Goal: Check status: Check status

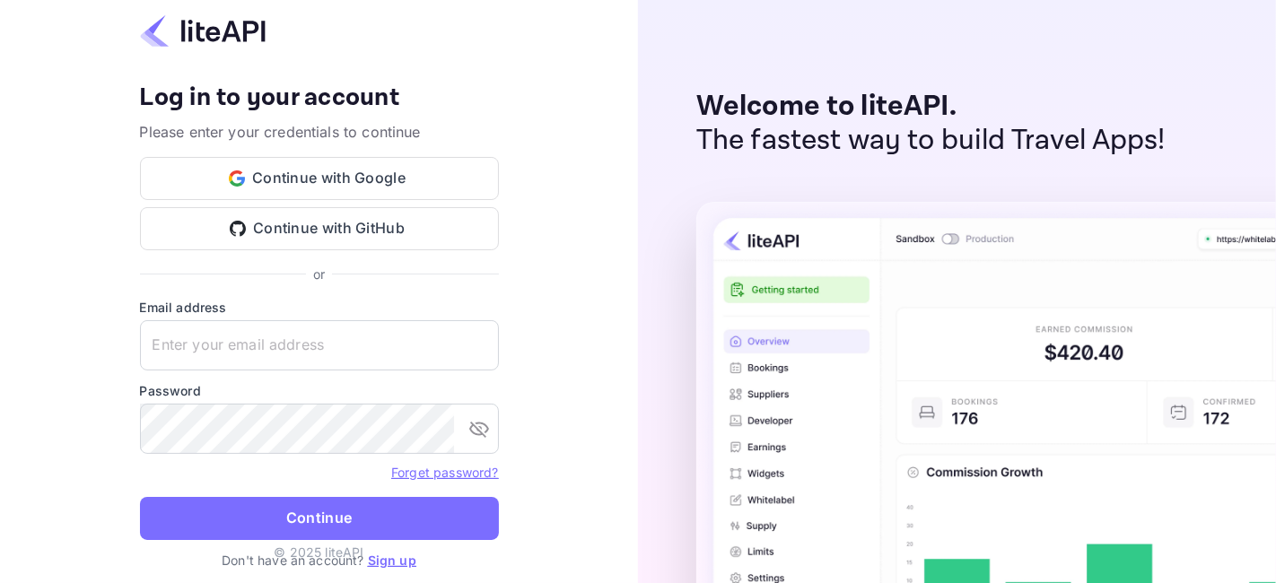
type input "[EMAIL_ADDRESS][DOMAIN_NAME]"
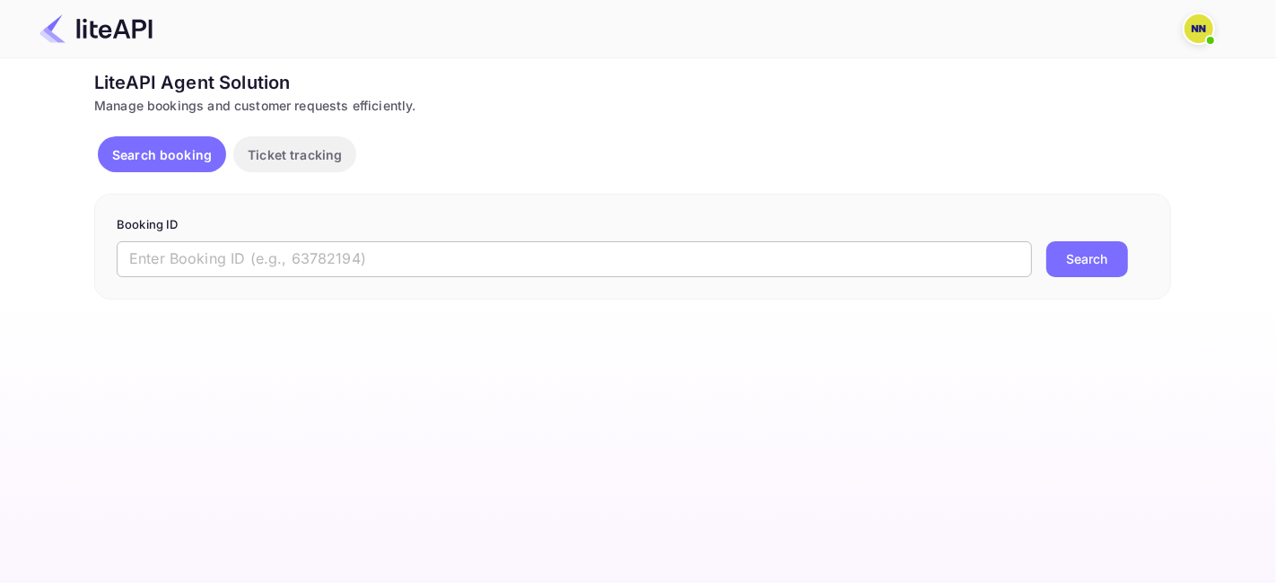
click at [256, 268] on input "text" at bounding box center [574, 259] width 915 height 36
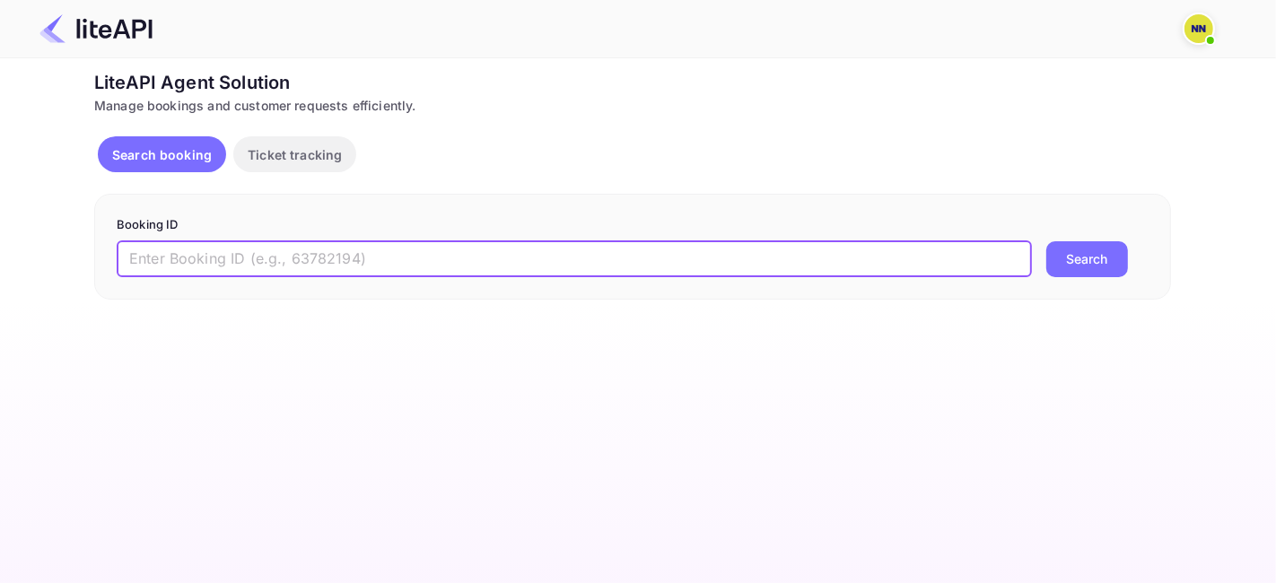
paste input "5531890"
click at [1120, 260] on button "Search" at bounding box center [1087, 259] width 82 height 36
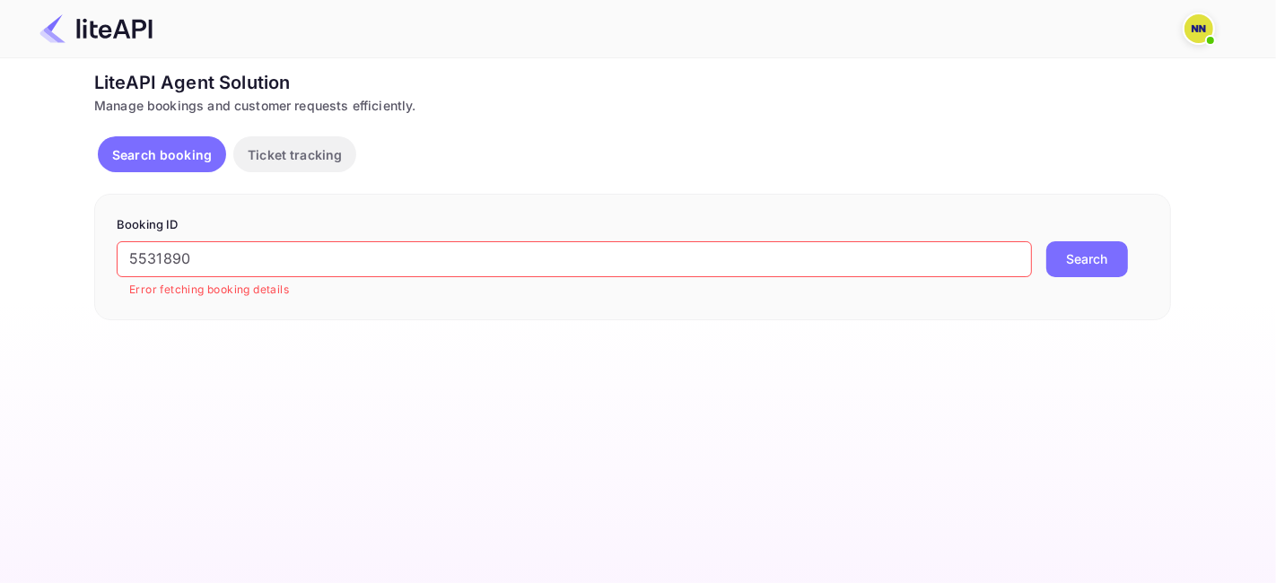
click at [173, 263] on input "5531890" at bounding box center [574, 259] width 915 height 36
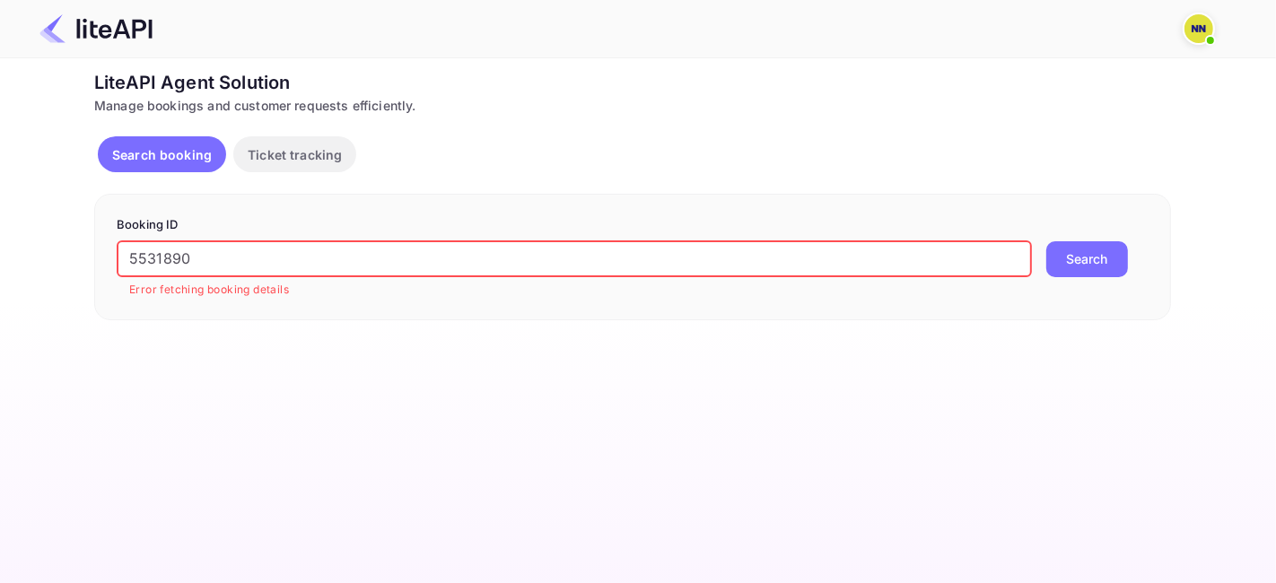
click at [173, 263] on input "5531890" at bounding box center [574, 259] width 915 height 36
paste input "853064"
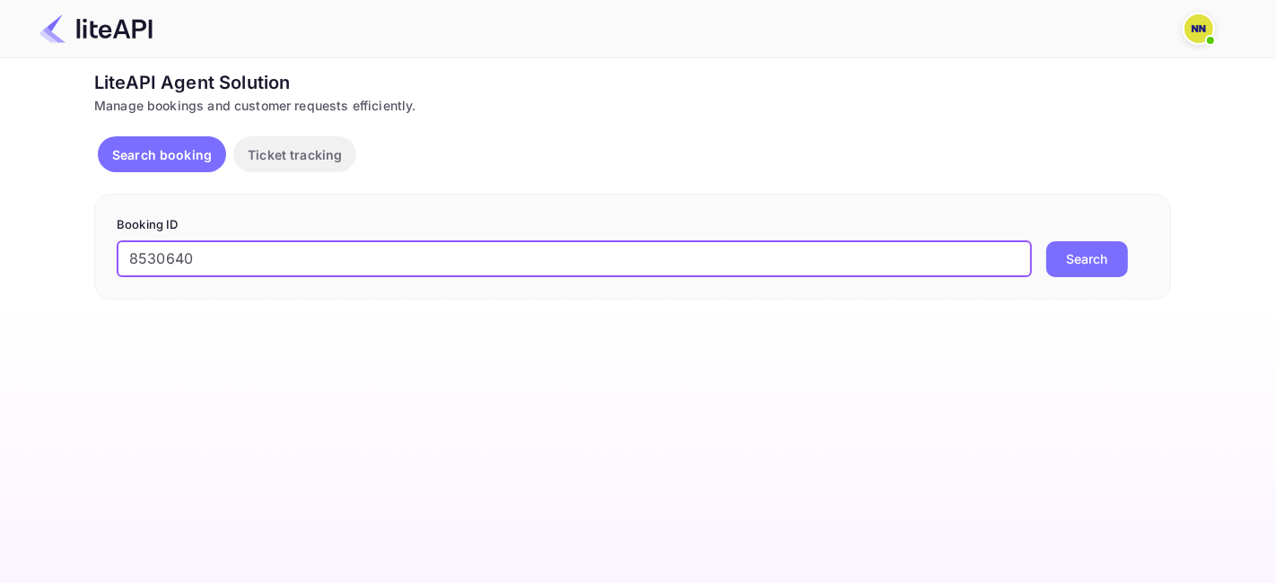
type input "8530640"
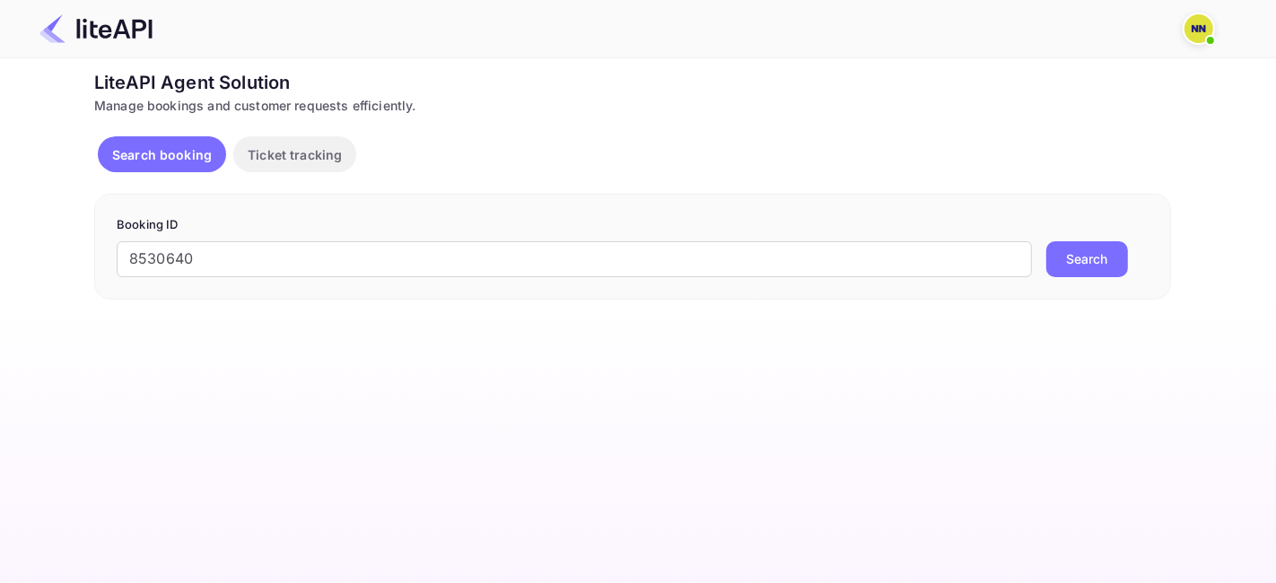
drag, startPoint x: 1077, startPoint y: 246, endPoint x: 1069, endPoint y: 273, distance: 28.1
click at [1072, 241] on button "Search" at bounding box center [1087, 259] width 82 height 36
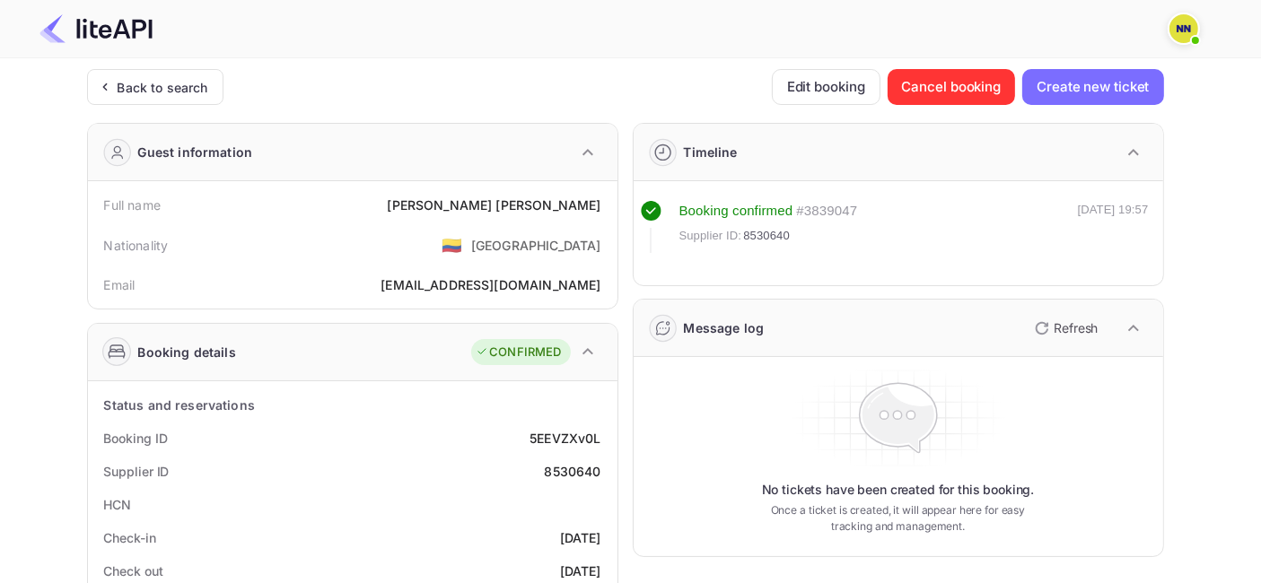
drag, startPoint x: 123, startPoint y: 85, endPoint x: 138, endPoint y: 117, distance: 34.9
click at [120, 85] on div "Back to search" at bounding box center [163, 87] width 91 height 19
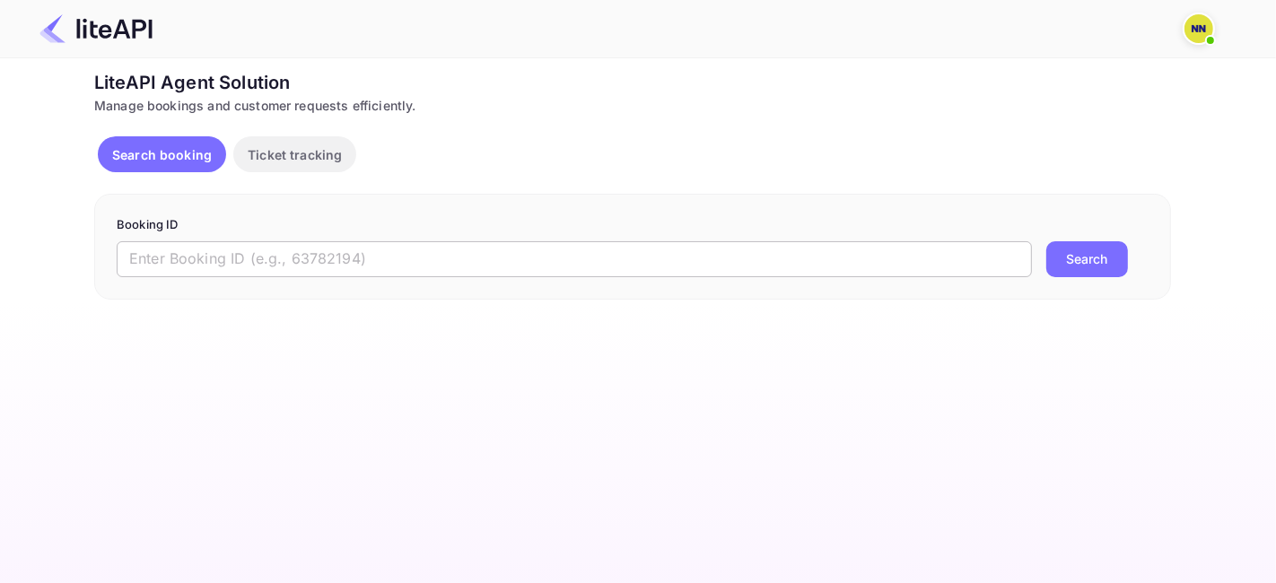
click at [237, 252] on input "text" at bounding box center [574, 259] width 915 height 36
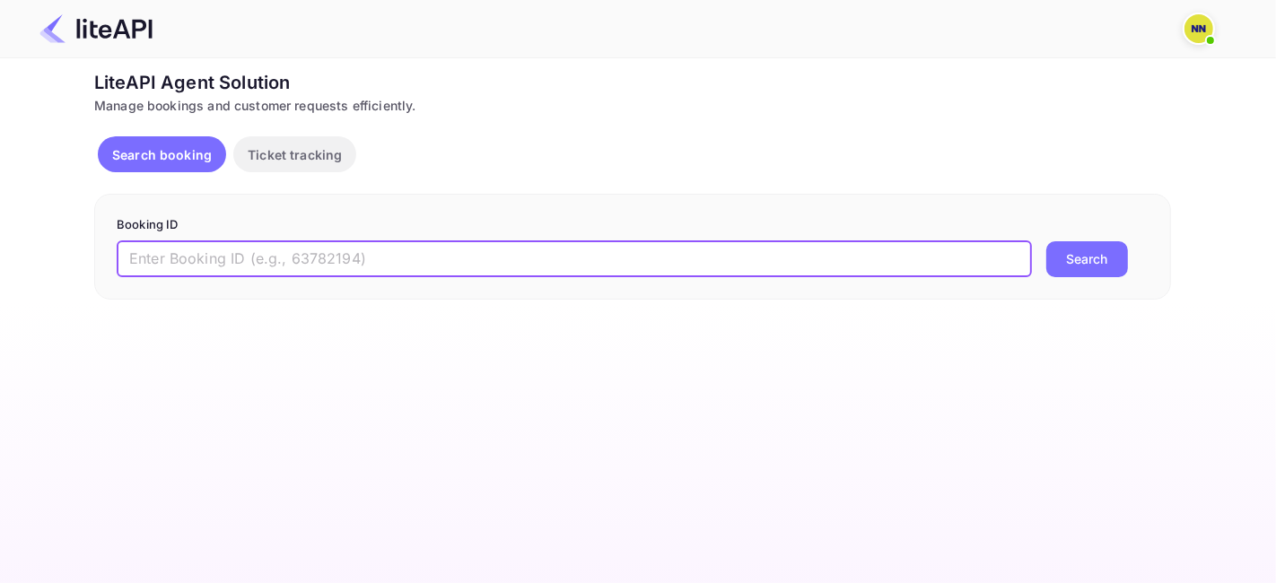
paste input "8889014"
click at [1084, 248] on button "Search" at bounding box center [1087, 259] width 82 height 36
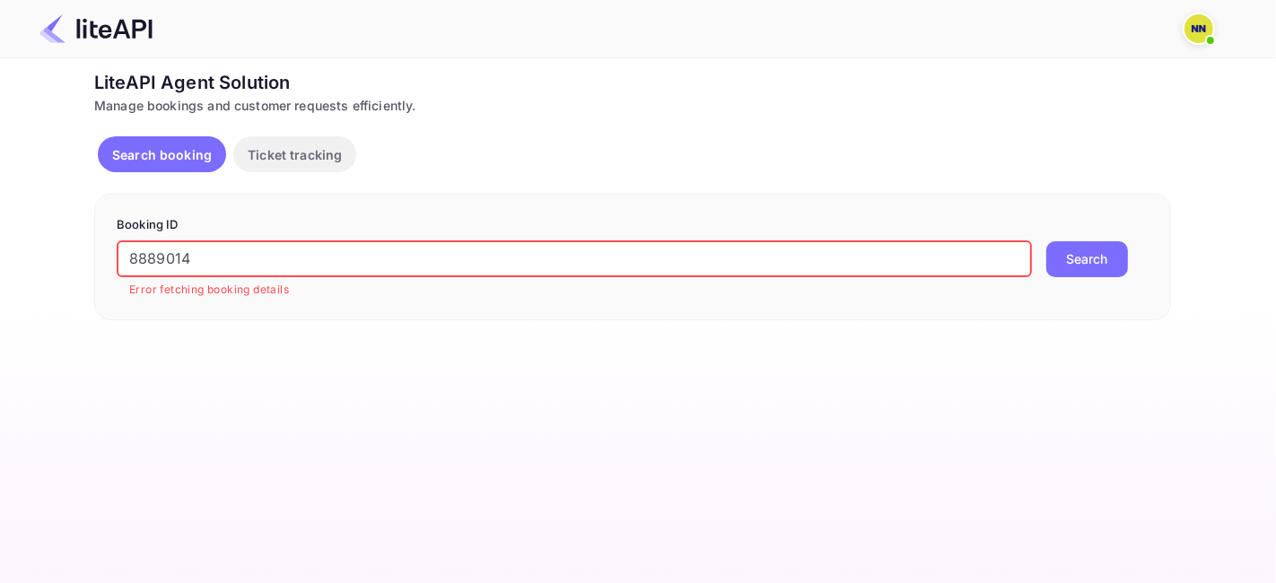
click at [137, 260] on input "8889014" at bounding box center [574, 259] width 915 height 36
click at [136, 258] on input "8889014" at bounding box center [574, 259] width 915 height 36
click at [140, 252] on input "8889014" at bounding box center [574, 259] width 915 height 36
paste input "9014353"
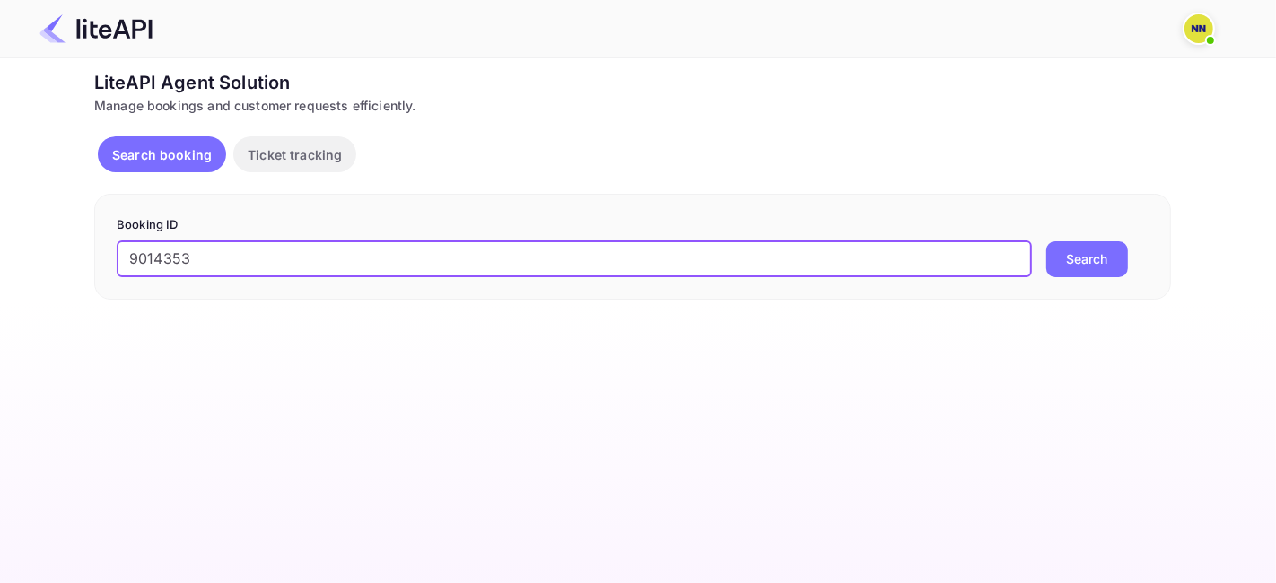
type input "9014353"
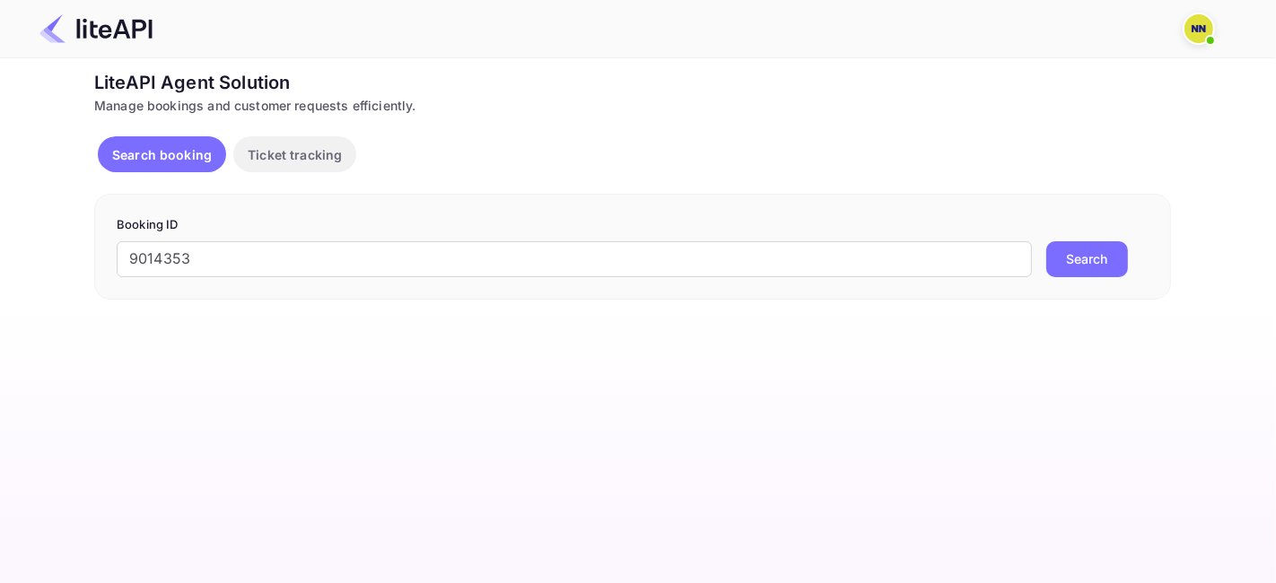
click at [1080, 270] on button "Search" at bounding box center [1087, 259] width 82 height 36
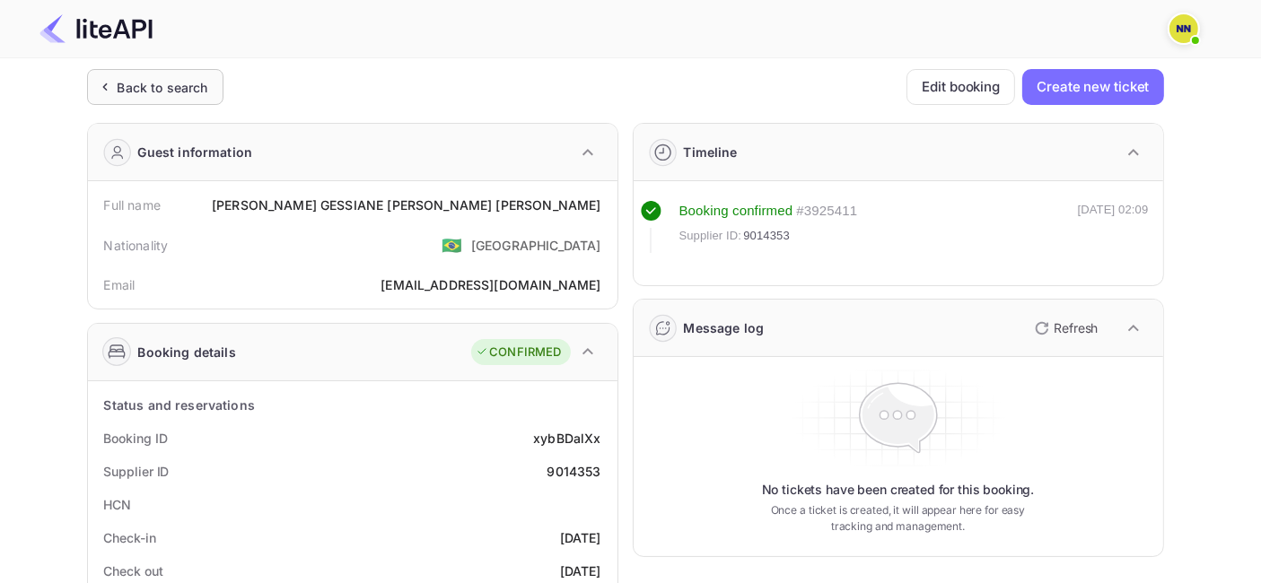
click at [154, 90] on div "Back to search" at bounding box center [163, 87] width 91 height 19
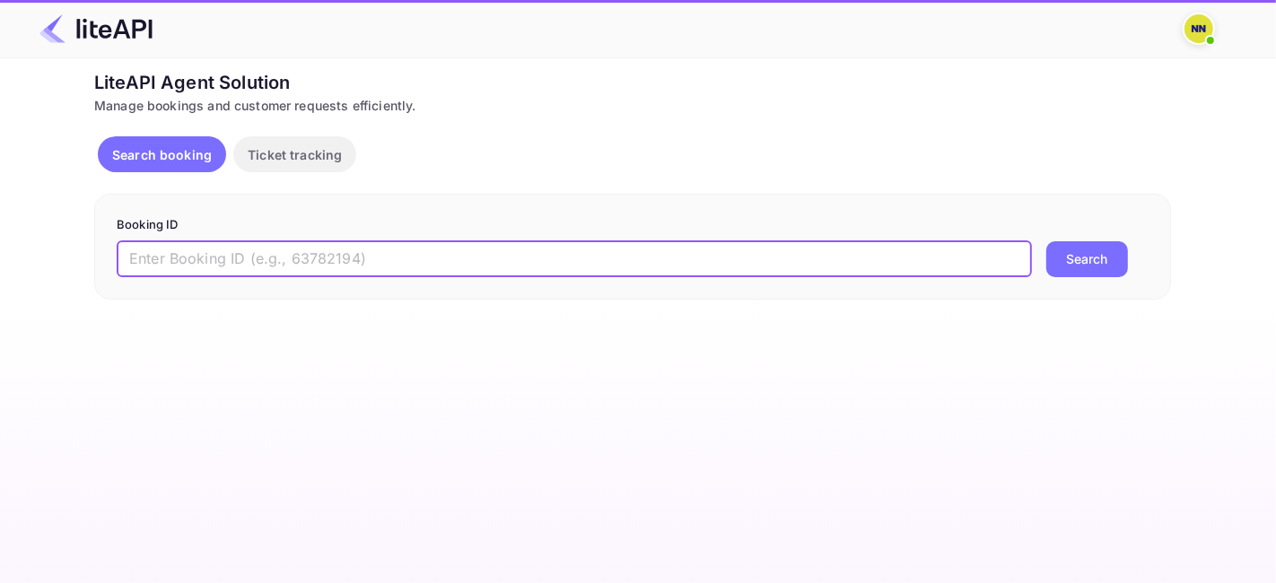
click at [218, 265] on input "text" at bounding box center [574, 259] width 915 height 36
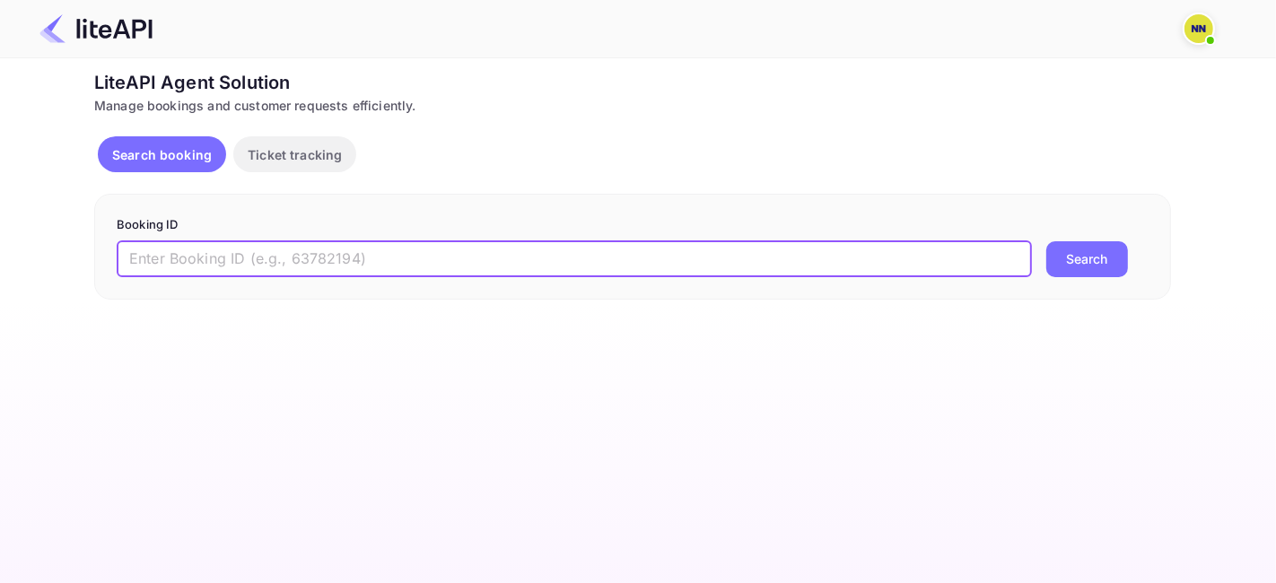
paste input "8530640"
type input "8530640"
drag, startPoint x: 1079, startPoint y: 255, endPoint x: 1062, endPoint y: 281, distance: 31.1
click at [1077, 256] on button "Search" at bounding box center [1087, 259] width 82 height 36
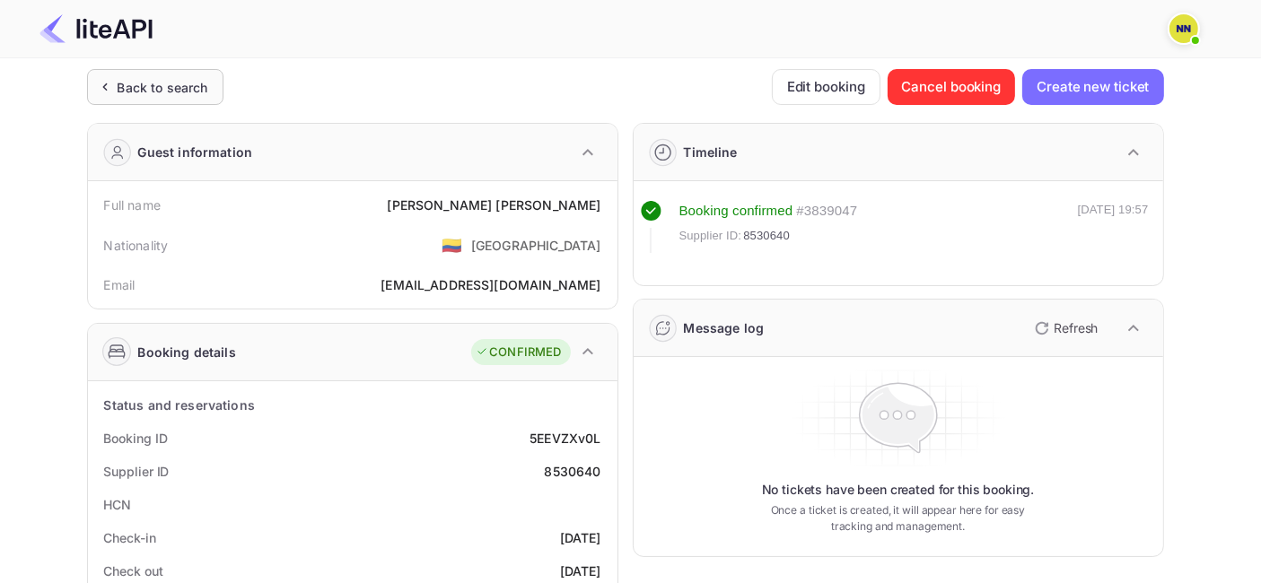
click at [169, 75] on div "Back to search" at bounding box center [155, 87] width 136 height 36
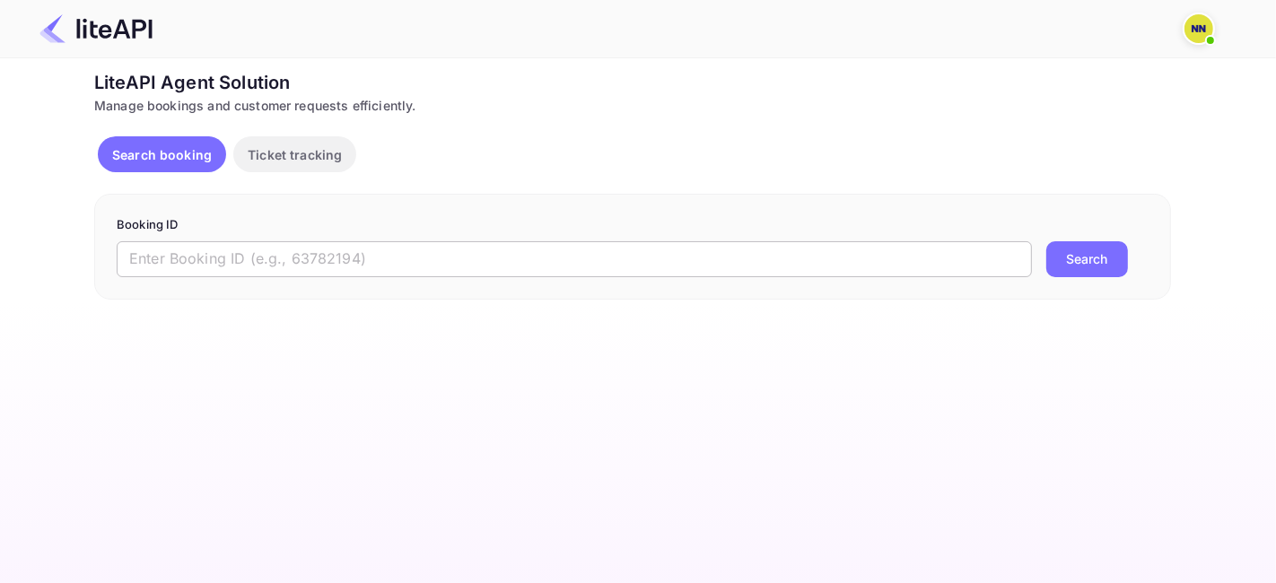
drag, startPoint x: 280, startPoint y: 254, endPoint x: 254, endPoint y: 255, distance: 26.0
click at [275, 253] on input "text" at bounding box center [574, 259] width 915 height 36
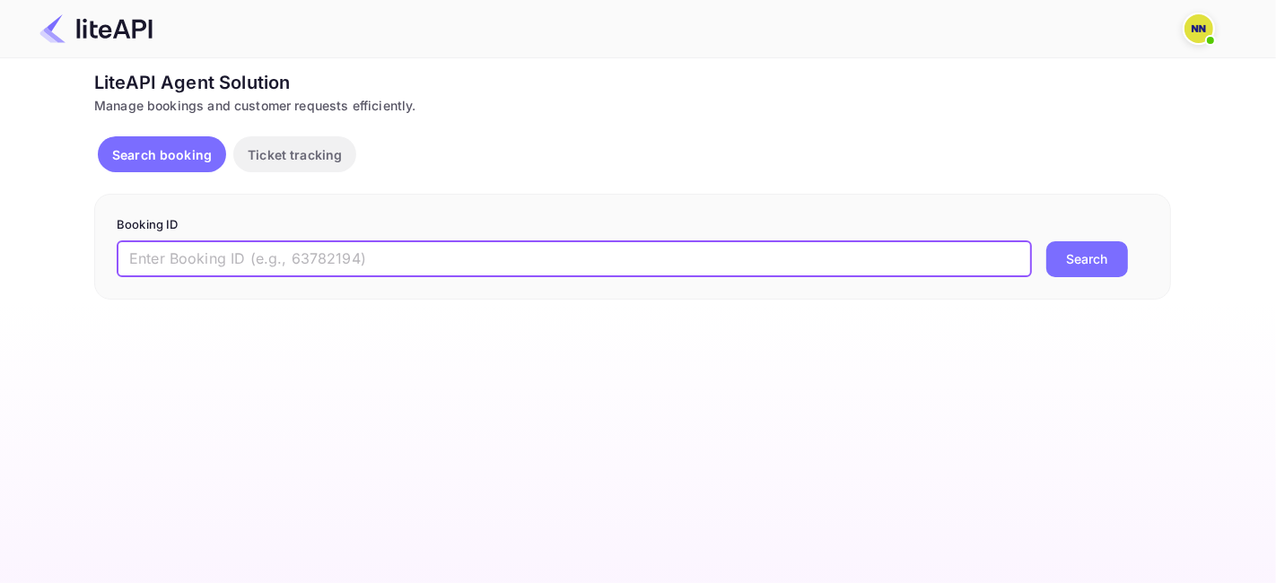
paste input "9101804"
type input "9101804"
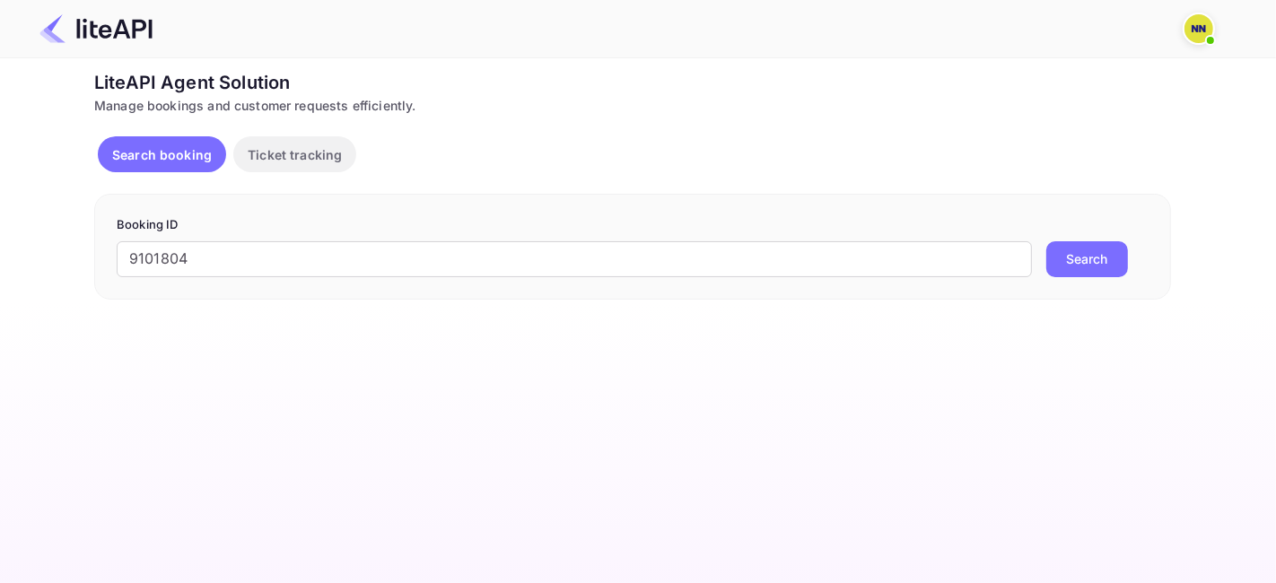
click at [1075, 244] on button "Search" at bounding box center [1087, 259] width 82 height 36
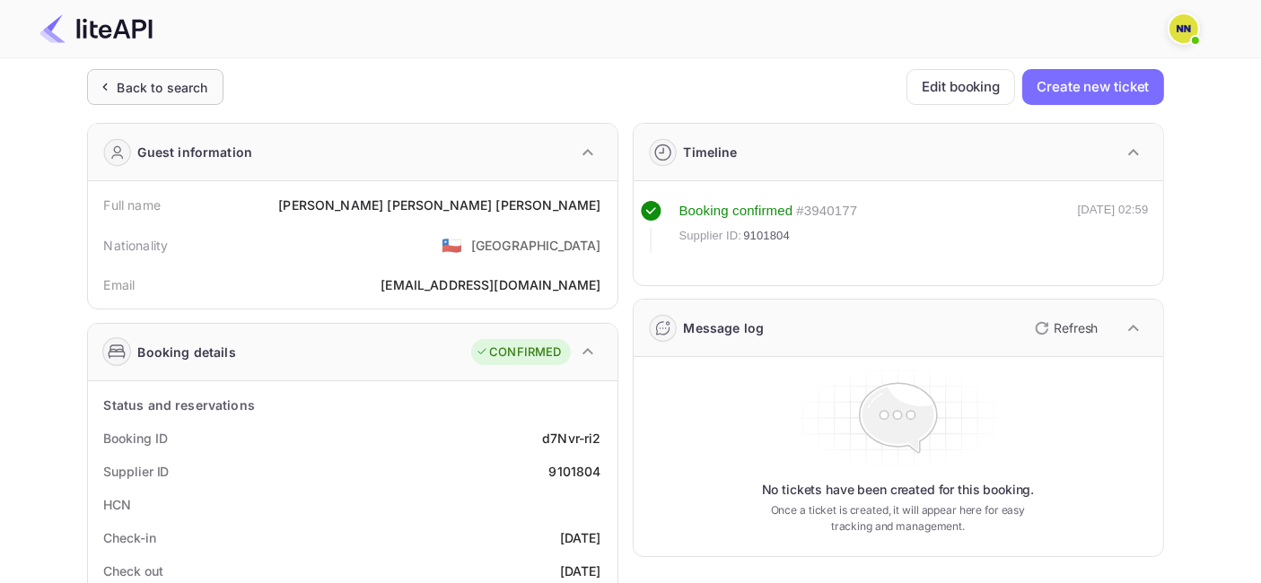
click at [166, 73] on div "Back to search" at bounding box center [155, 87] width 136 height 36
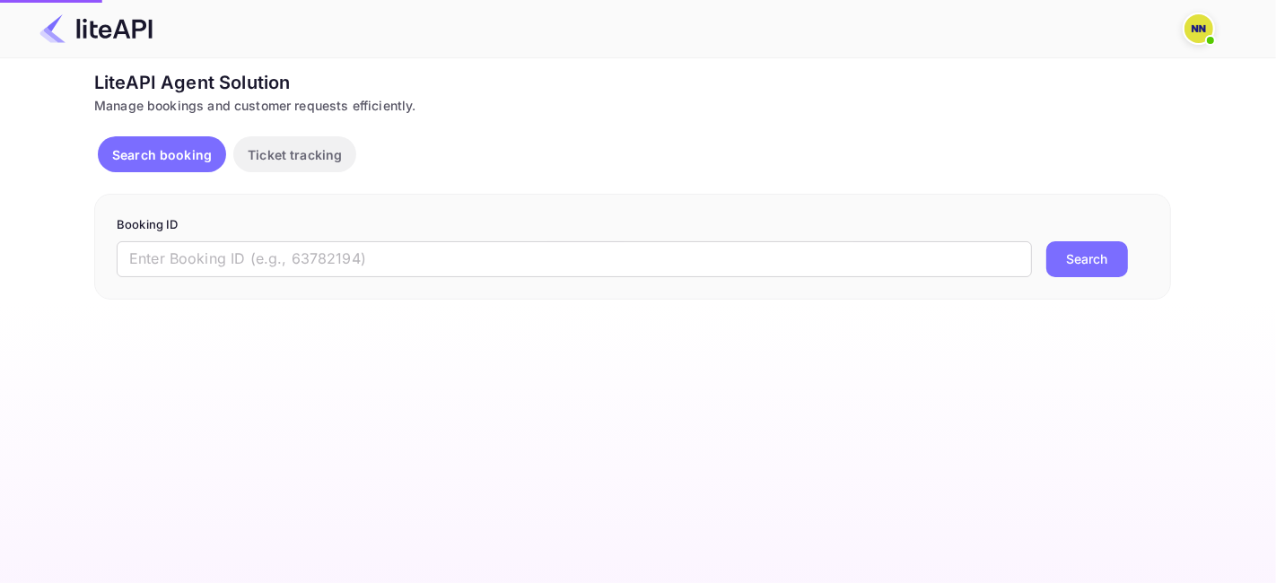
click at [163, 80] on div "LiteAPI Agent Solution" at bounding box center [632, 82] width 1077 height 27
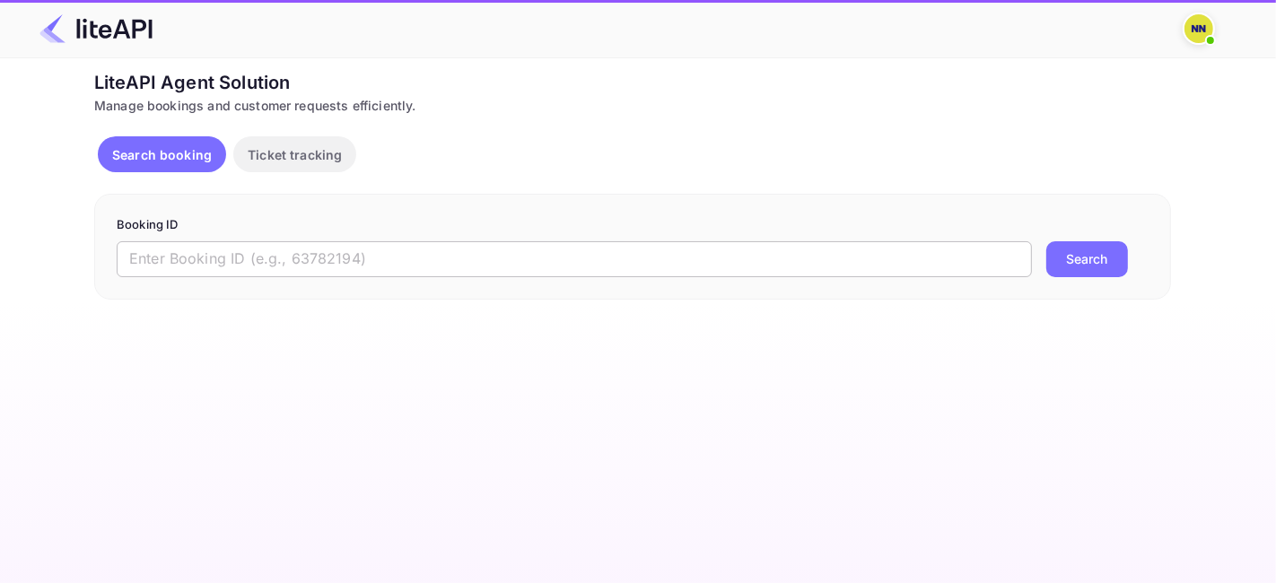
drag, startPoint x: 258, startPoint y: 235, endPoint x: 251, endPoint y: 258, distance: 24.4
click at [258, 240] on form "Booking ID ​ Search" at bounding box center [633, 246] width 1032 height 61
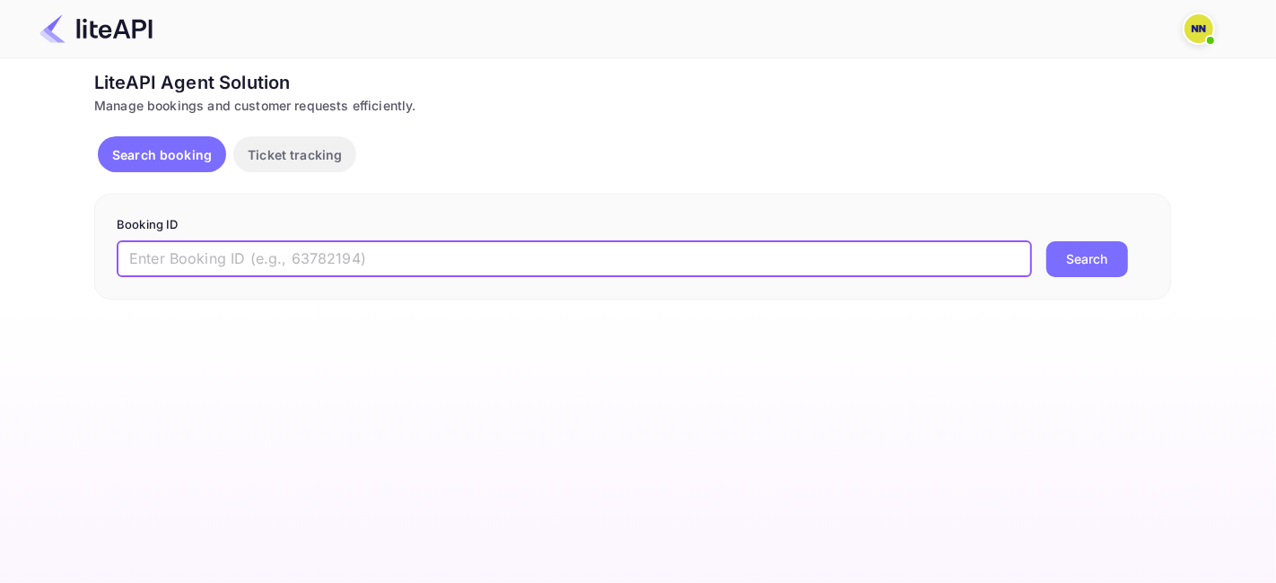
click at [251, 256] on input "text" at bounding box center [574, 259] width 915 height 36
paste input "9140004"
type input "9140004"
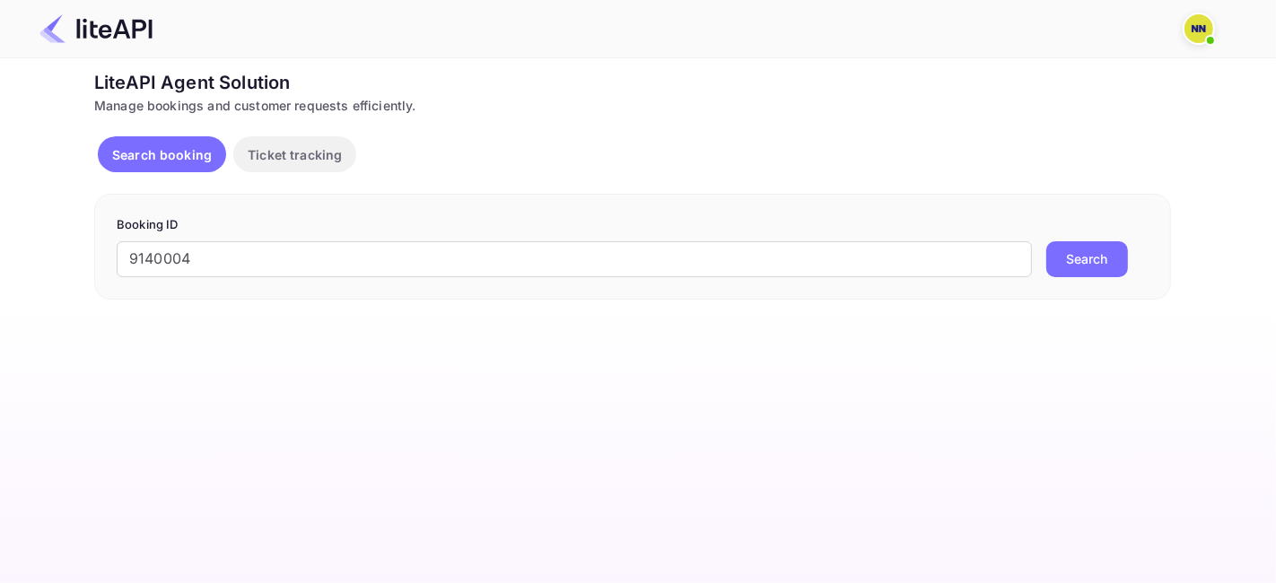
click at [1075, 257] on button "Search" at bounding box center [1087, 259] width 82 height 36
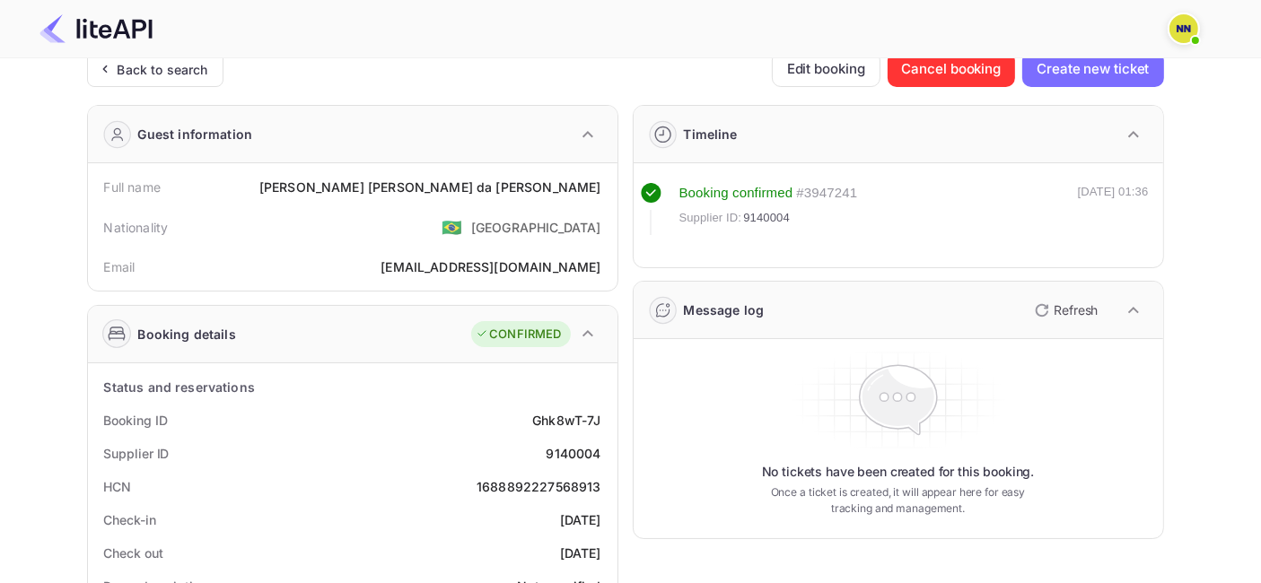
scroll to position [299, 0]
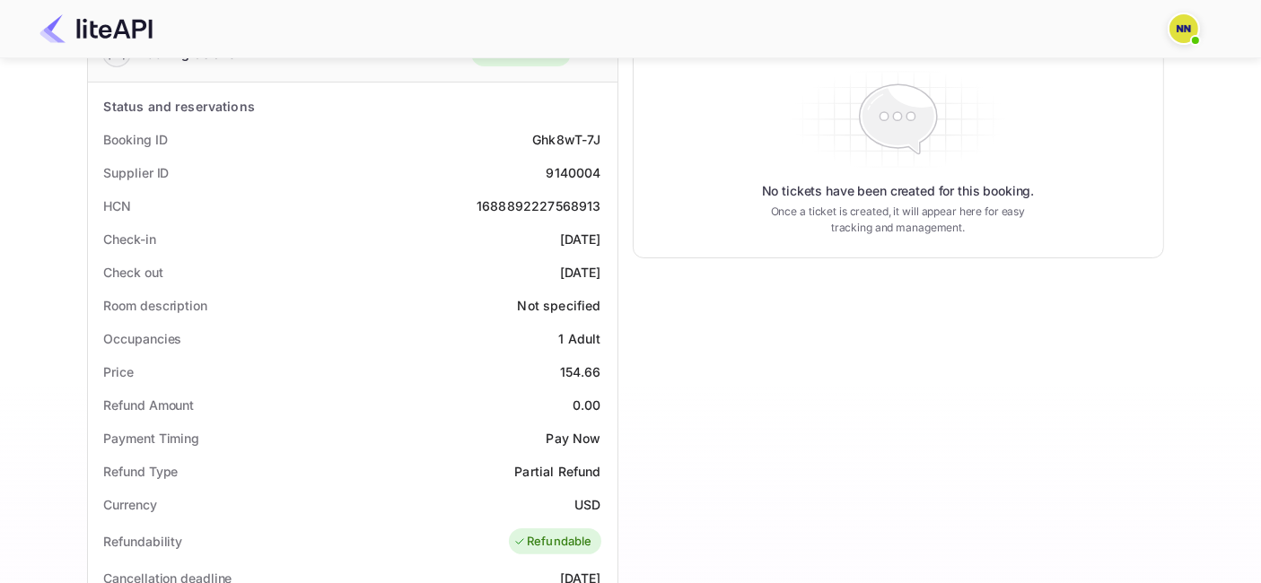
click at [514, 205] on div "1688892227568913" at bounding box center [538, 205] width 124 height 19
copy div "1688892227568913"
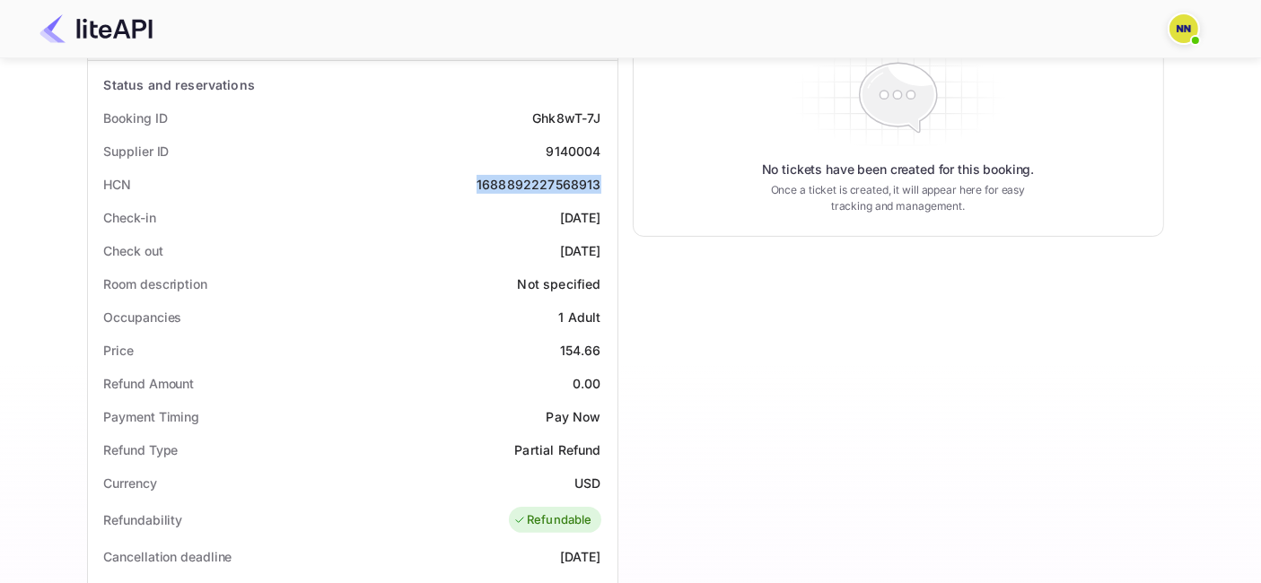
scroll to position [0, 0]
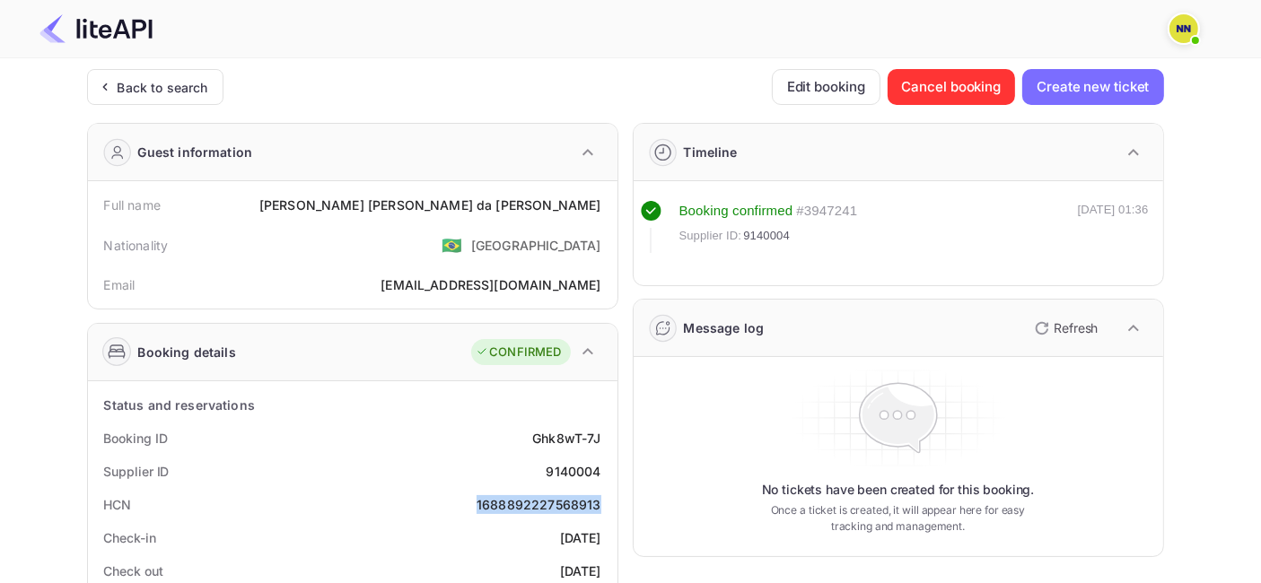
click at [156, 57] on div at bounding box center [623, 28] width 1210 height 57
click at [156, 88] on div "Back to search" at bounding box center [163, 87] width 91 height 19
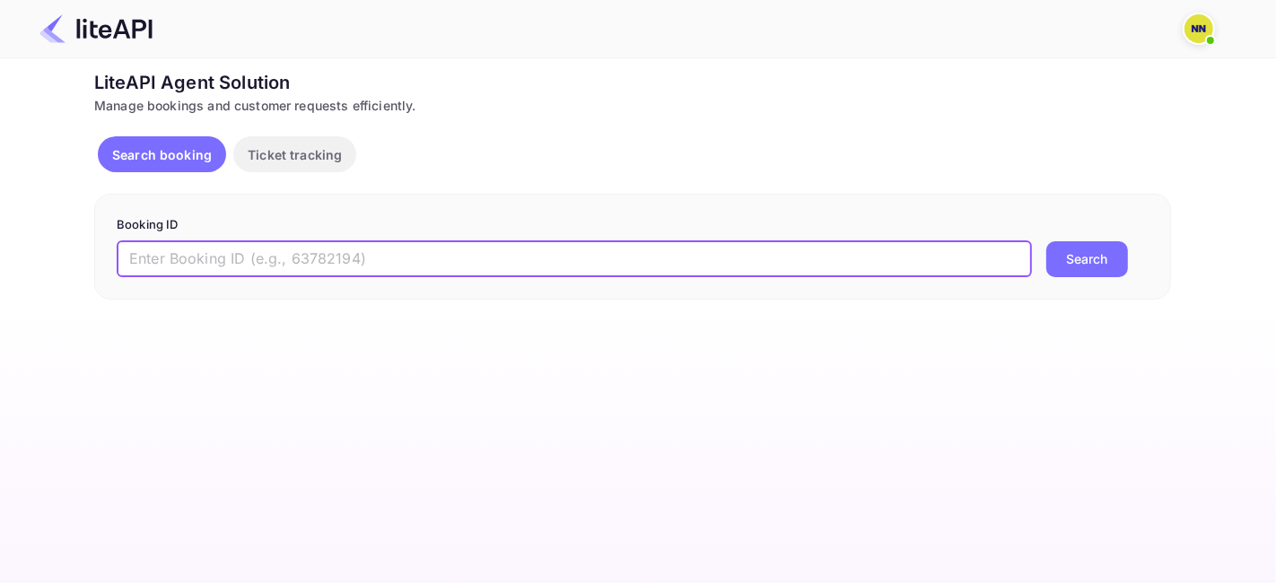
drag, startPoint x: 237, startPoint y: 242, endPoint x: 270, endPoint y: 275, distance: 46.9
click at [237, 244] on input "text" at bounding box center [574, 259] width 915 height 36
paste input "7125374"
type input "7125374"
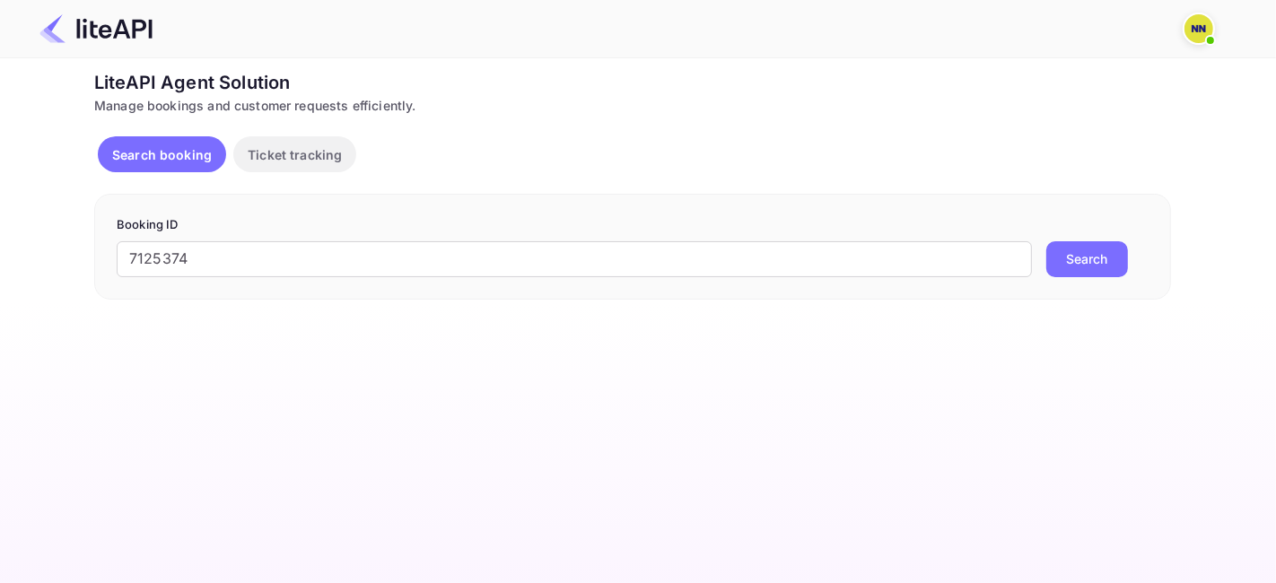
drag, startPoint x: 1092, startPoint y: 252, endPoint x: 1082, endPoint y: 262, distance: 14.0
click at [1093, 255] on button "Search" at bounding box center [1087, 259] width 82 height 36
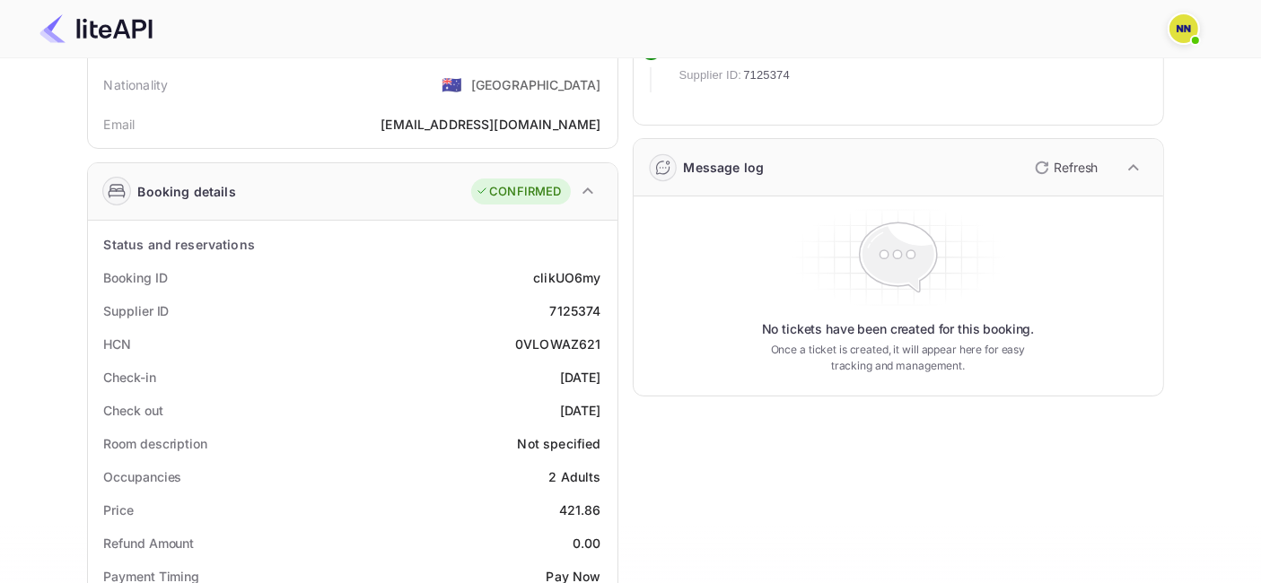
scroll to position [299, 0]
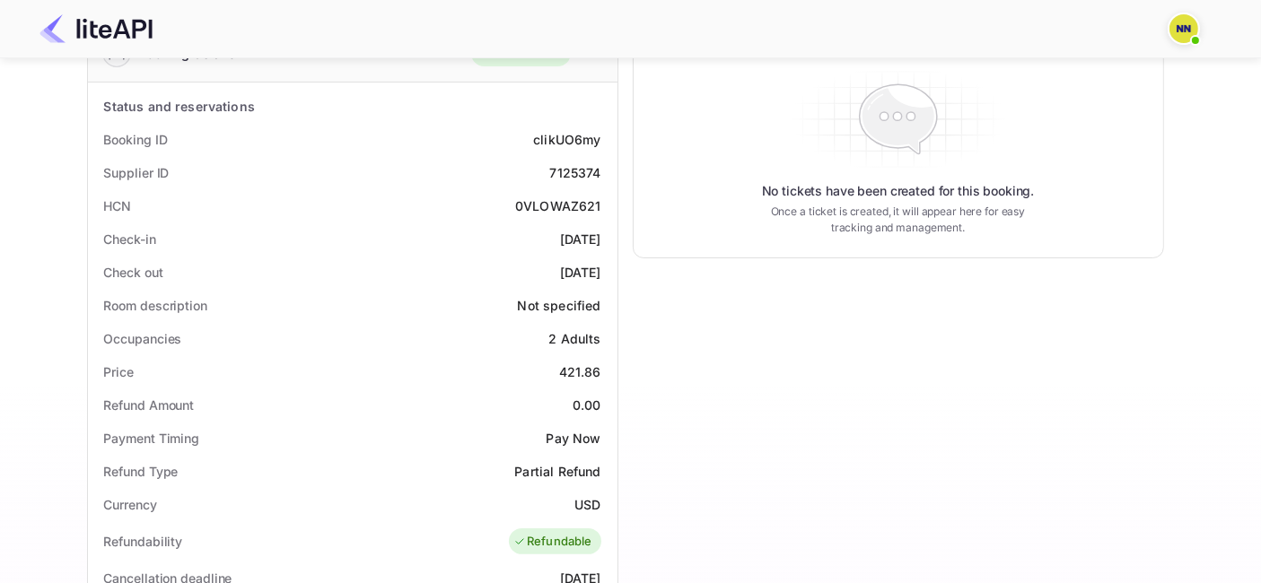
click at [554, 204] on div "0VLOWAZ621" at bounding box center [558, 205] width 86 height 19
copy div "0VLOWAZ621"
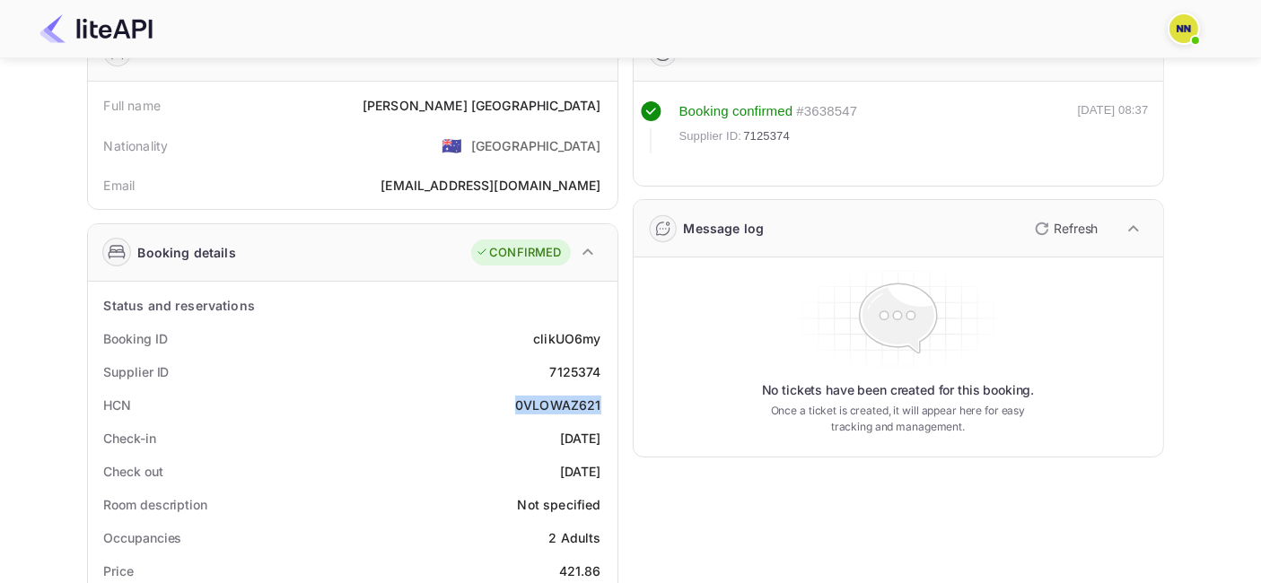
scroll to position [0, 0]
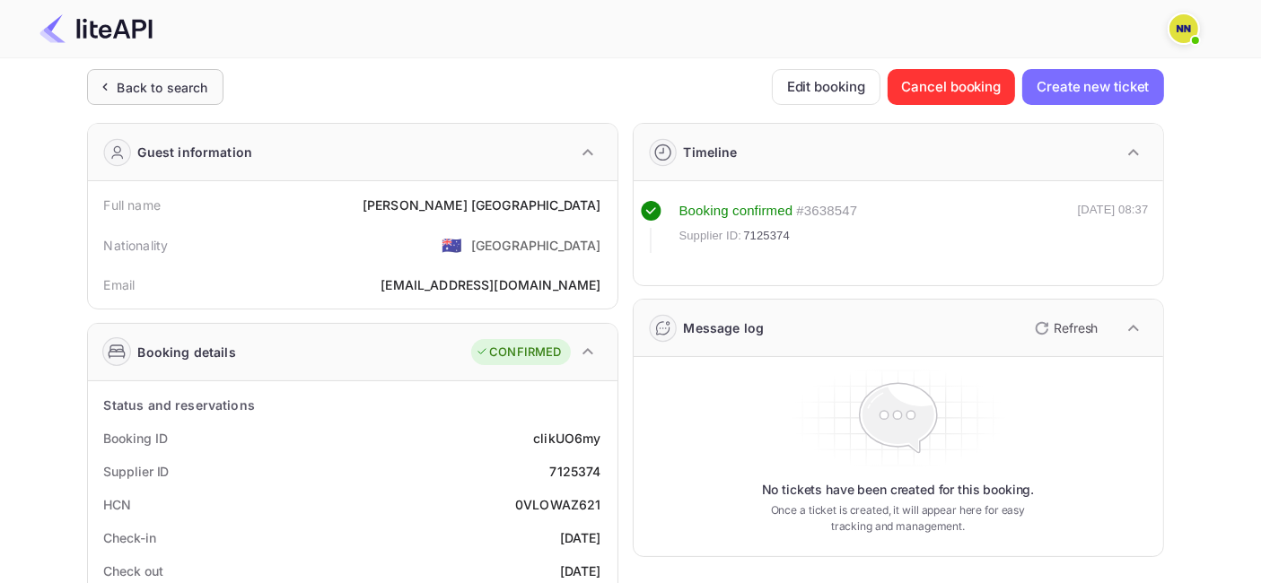
click at [169, 74] on div "Back to search" at bounding box center [155, 87] width 136 height 36
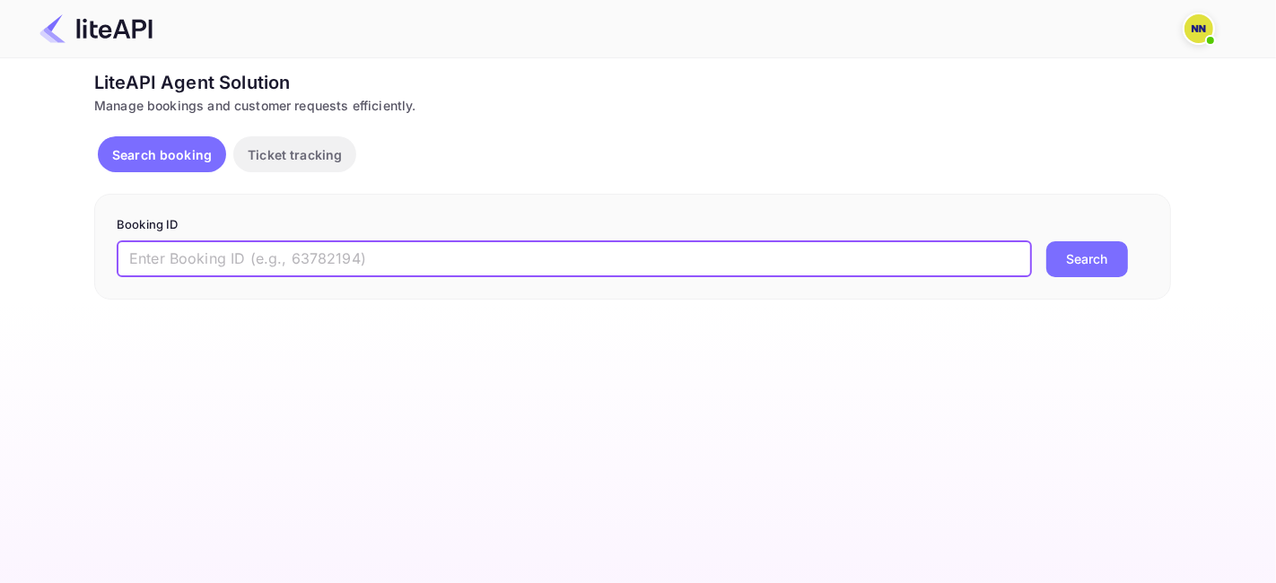
click at [257, 269] on input "text" at bounding box center [574, 259] width 915 height 36
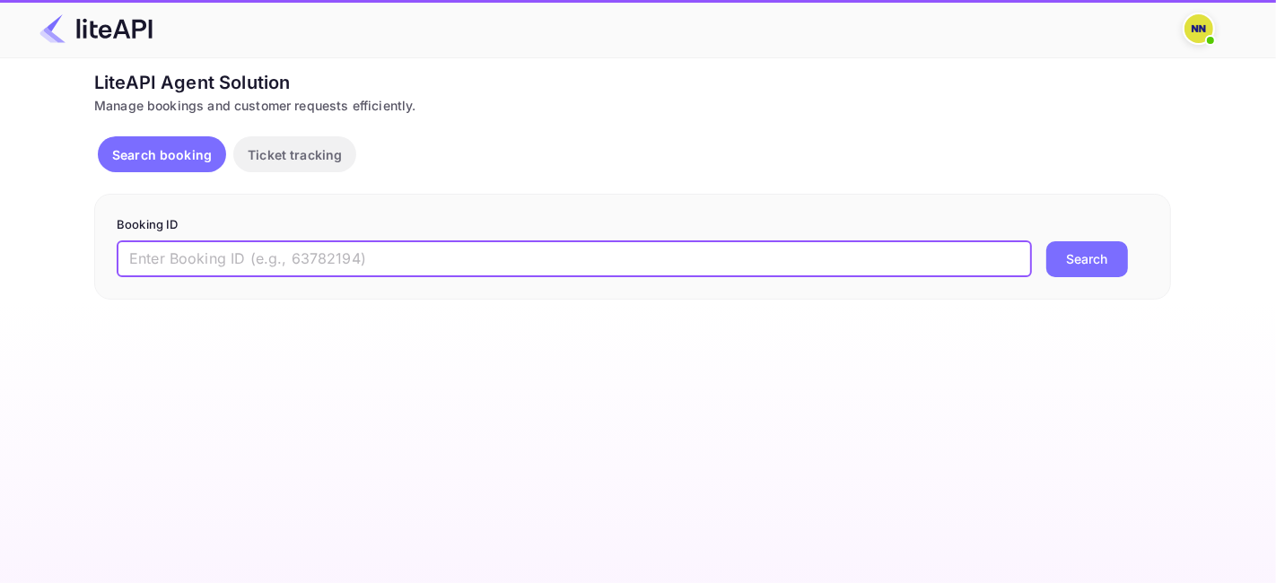
paste input "7085446"
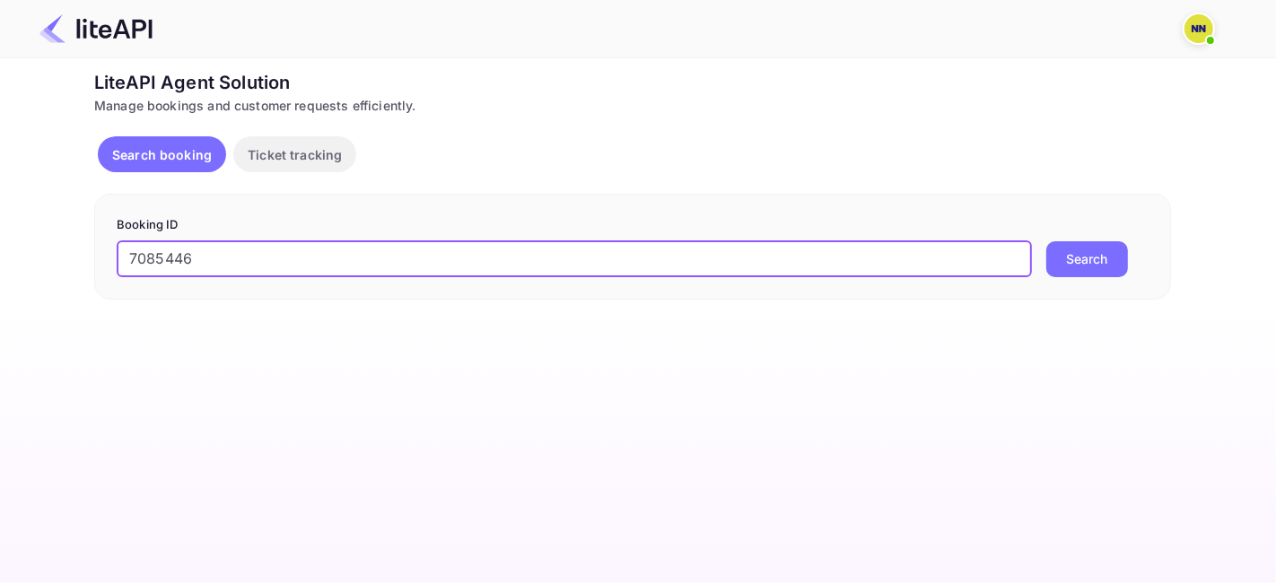
type input "7085446"
click at [1084, 257] on button "Search" at bounding box center [1087, 259] width 82 height 36
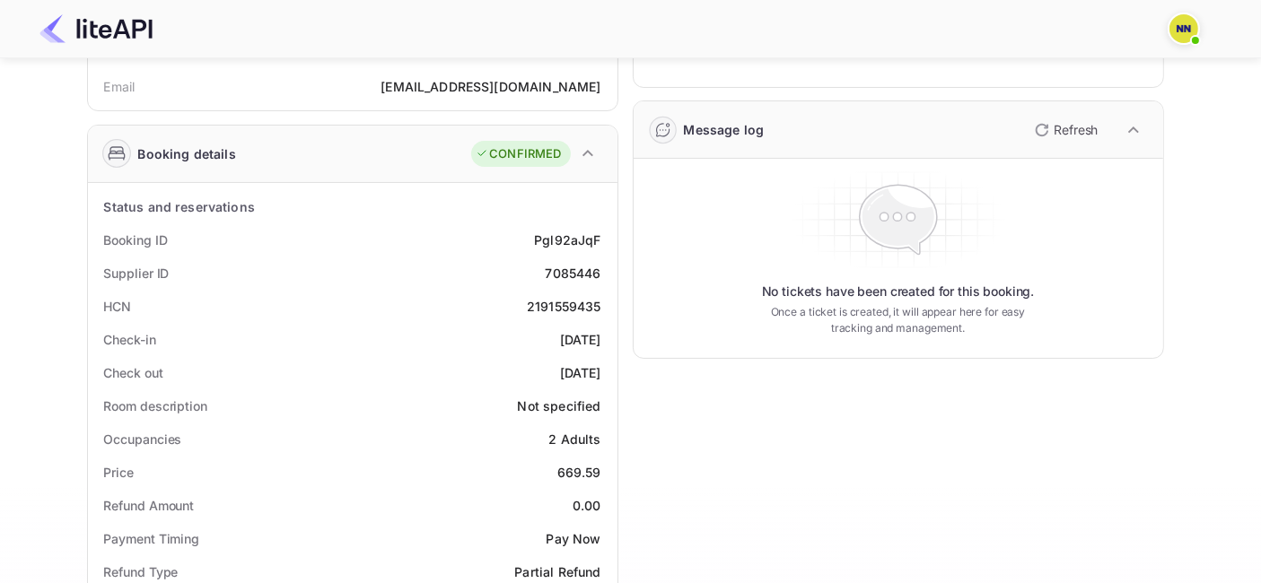
scroll to position [199, 0]
click at [563, 300] on div "2191559435" at bounding box center [564, 305] width 74 height 19
click at [516, 309] on div "HCN 2191559435" at bounding box center [352, 305] width 515 height 33
click at [519, 309] on div "HCN 2191559435" at bounding box center [352, 305] width 515 height 33
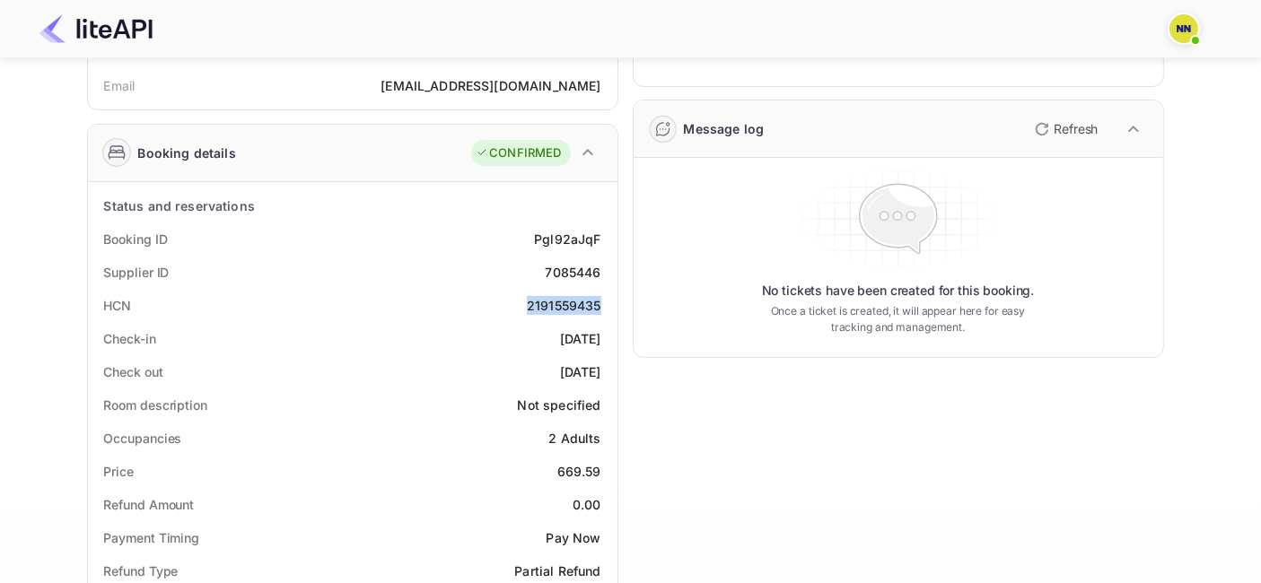
copy div "2191559435"
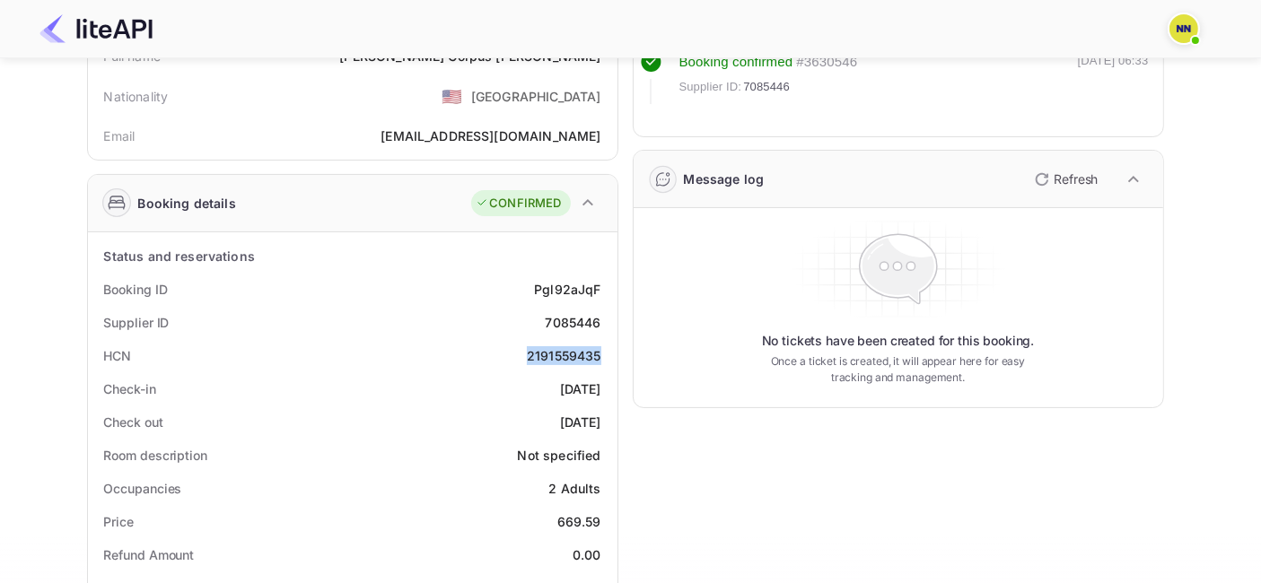
scroll to position [0, 0]
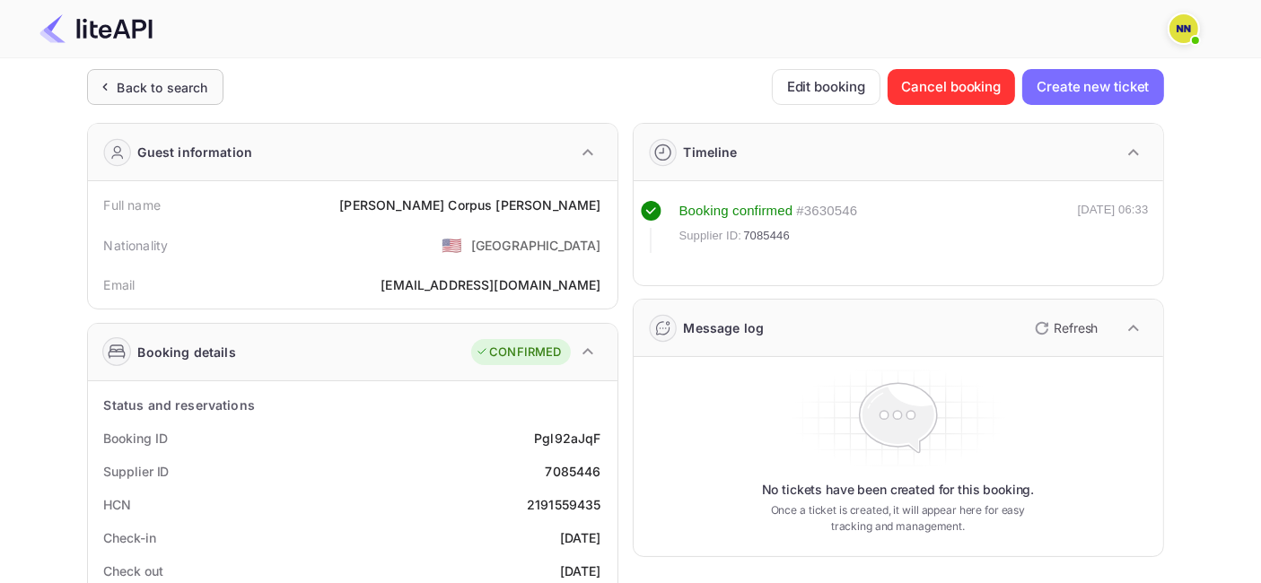
click at [161, 92] on div "Back to search" at bounding box center [163, 87] width 91 height 19
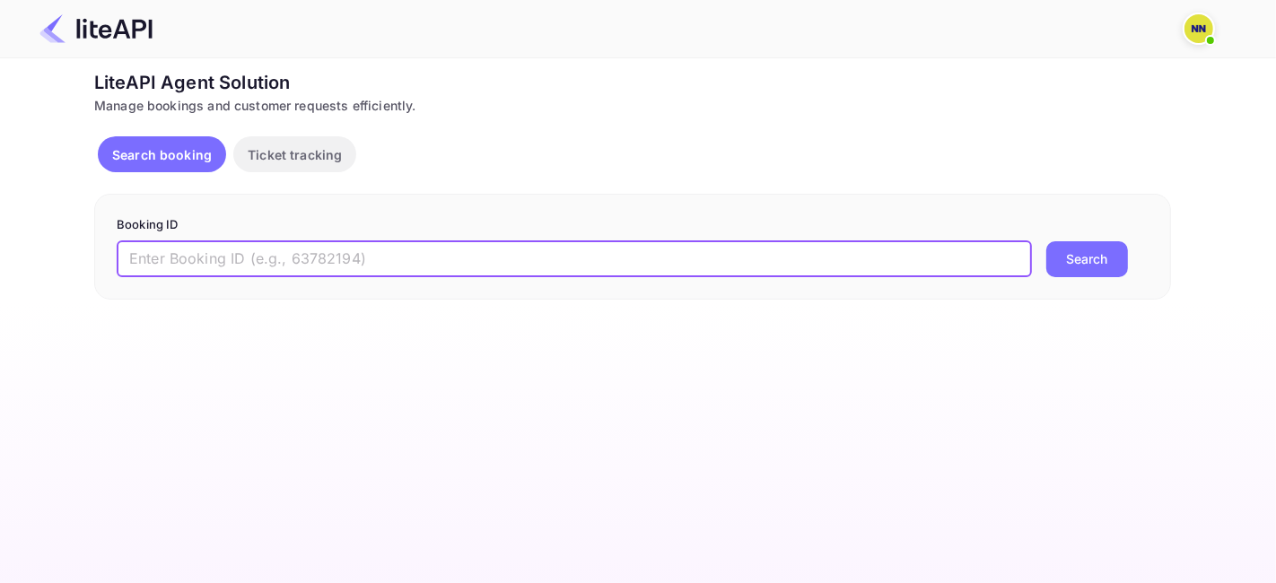
click at [216, 252] on input "text" at bounding box center [574, 259] width 915 height 36
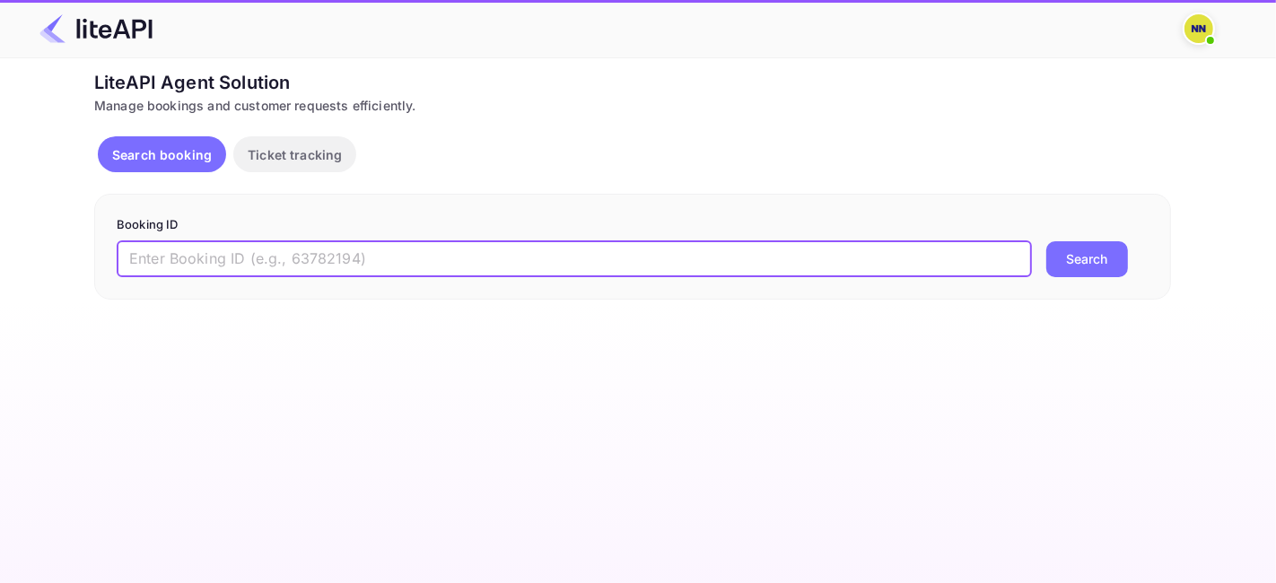
paste input "8889014"
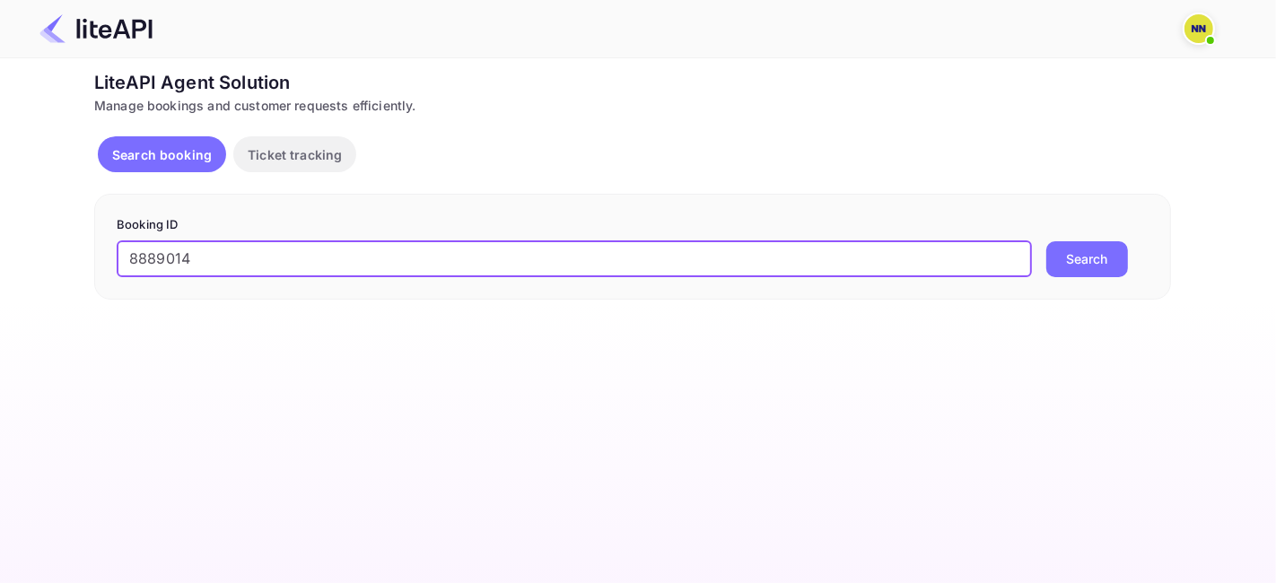
click at [1071, 245] on button "Search" at bounding box center [1087, 259] width 82 height 36
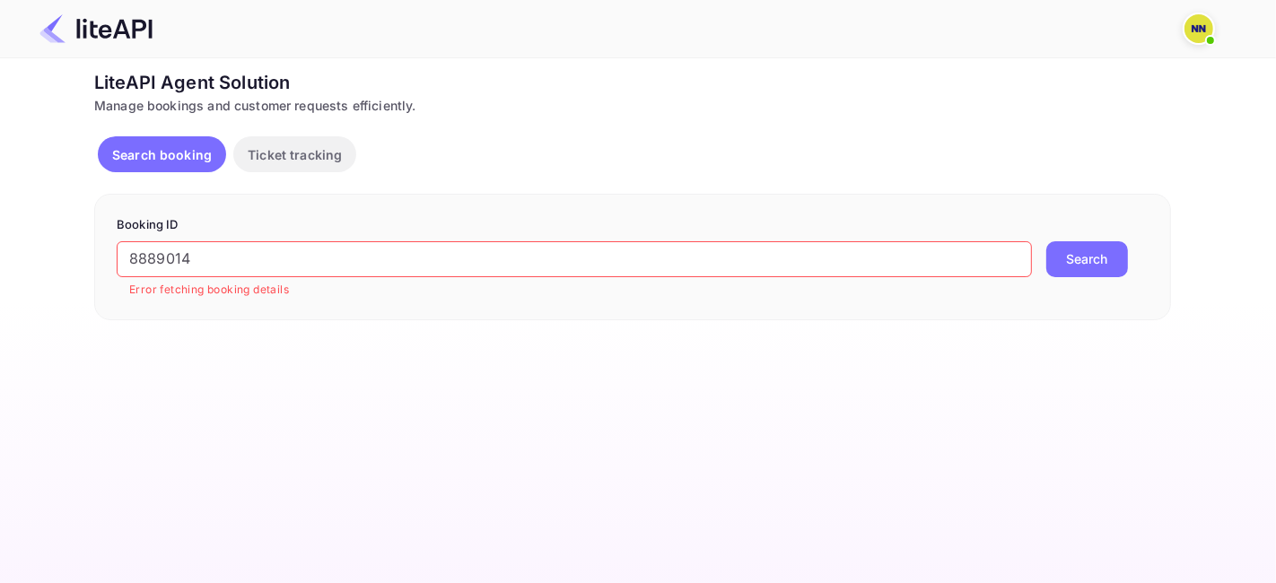
click at [171, 257] on input "8889014" at bounding box center [574, 259] width 915 height 36
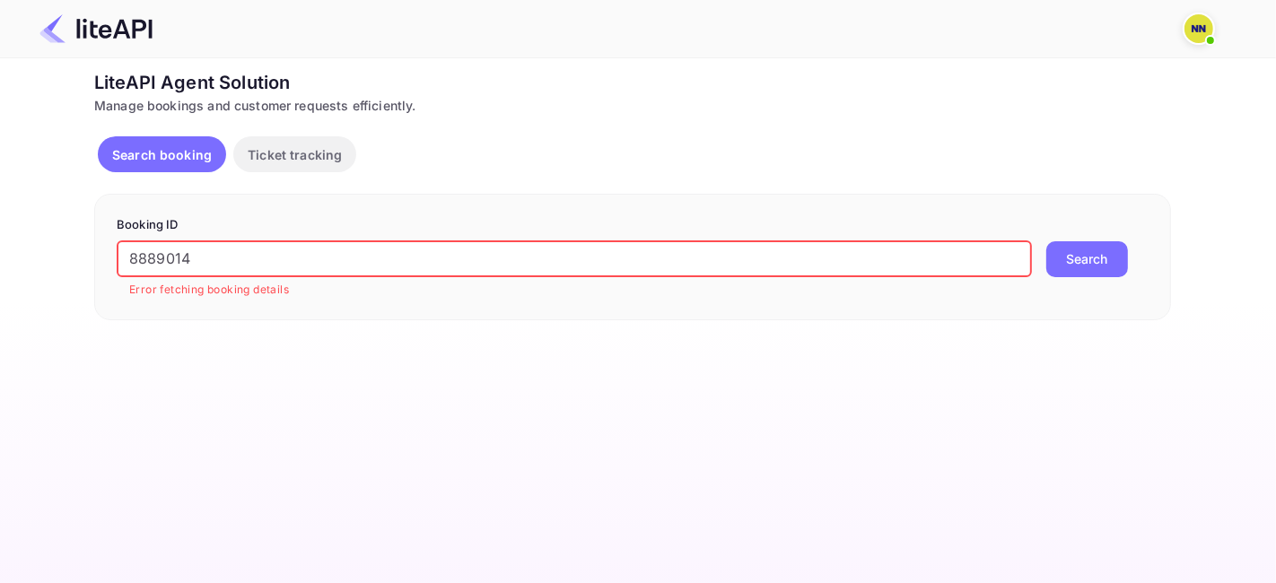
click at [171, 257] on input "8889014" at bounding box center [574, 259] width 915 height 36
paste input "9134120"
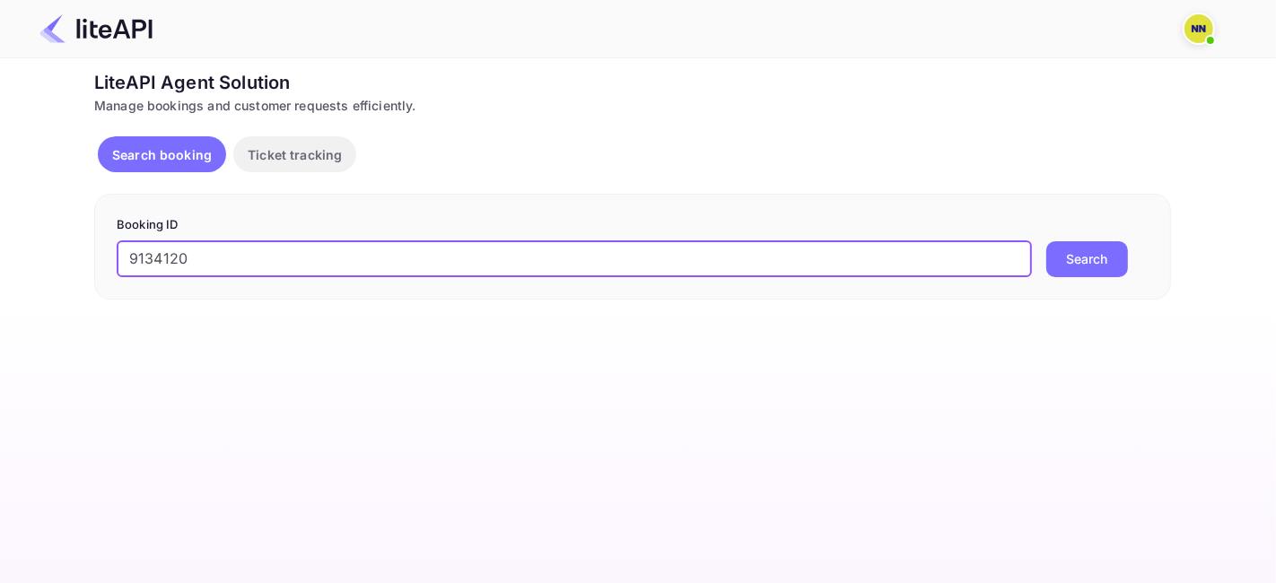
type input "9134120"
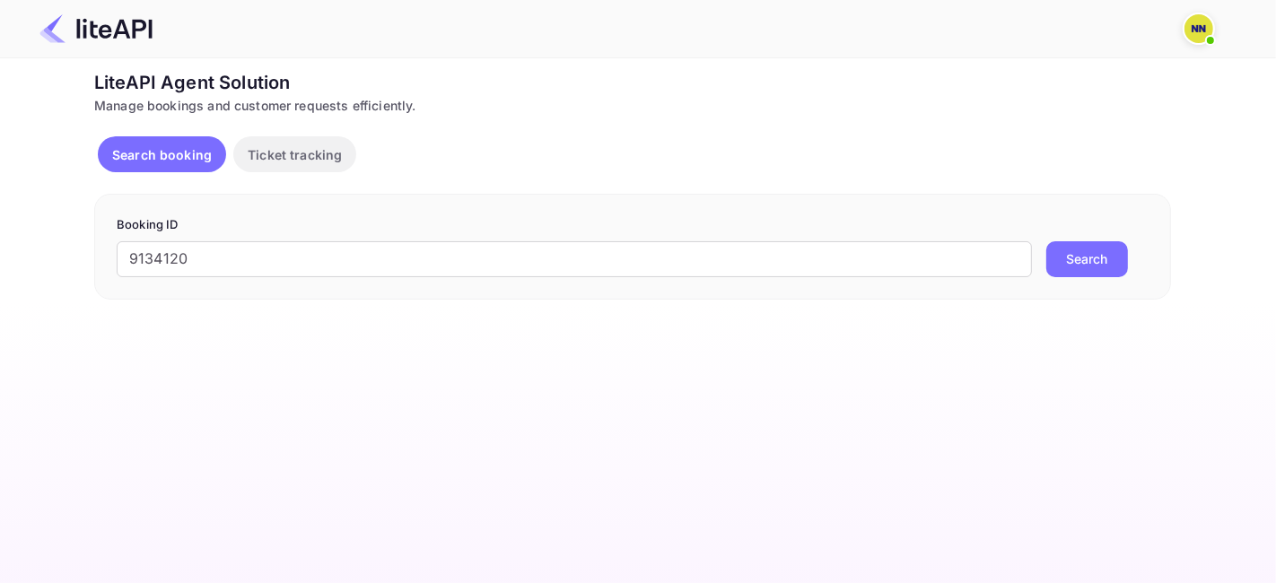
click at [1090, 229] on p "Booking ID" at bounding box center [633, 225] width 1032 height 18
click at [1066, 248] on button "Search" at bounding box center [1087, 259] width 82 height 36
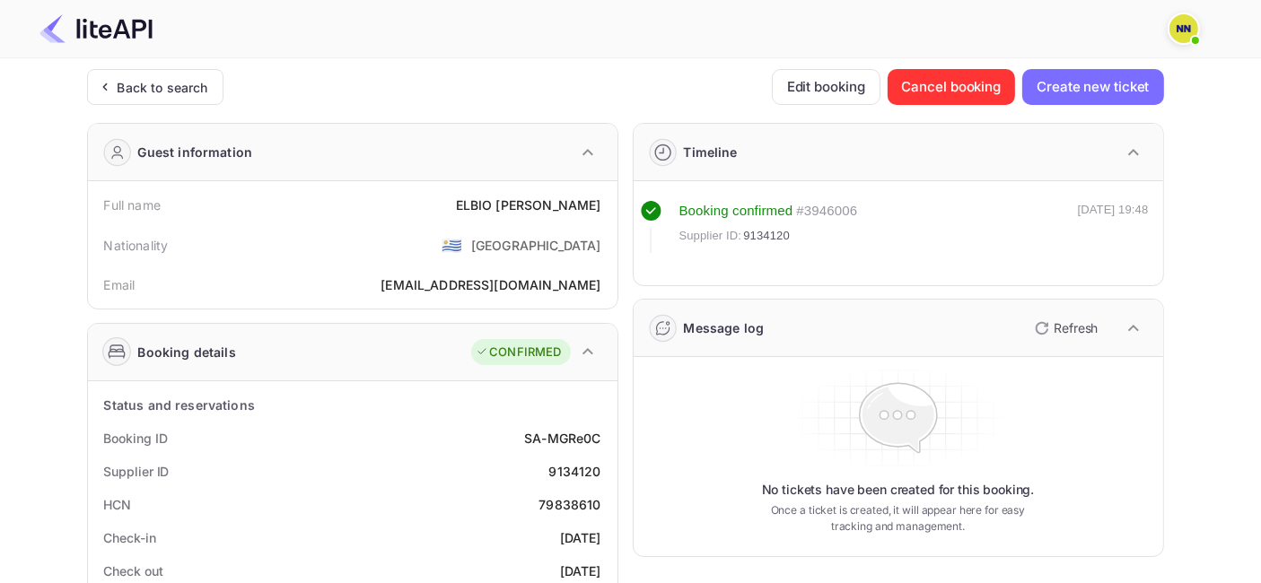
scroll to position [199, 0]
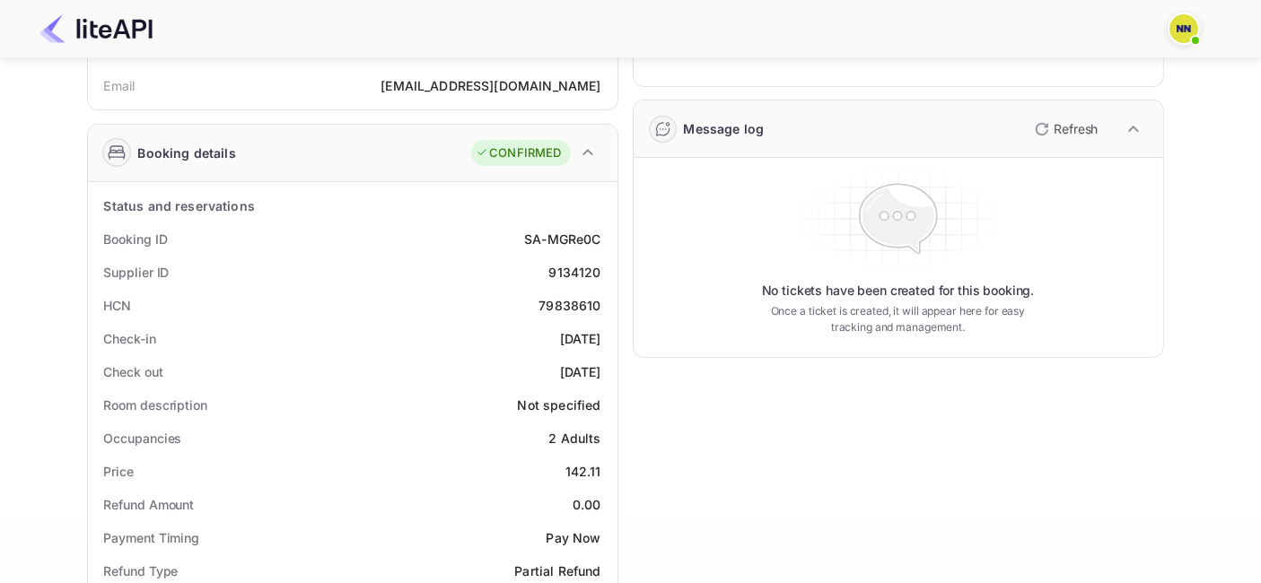
click at [559, 310] on div "79838610" at bounding box center [569, 305] width 62 height 19
copy div "79838610"
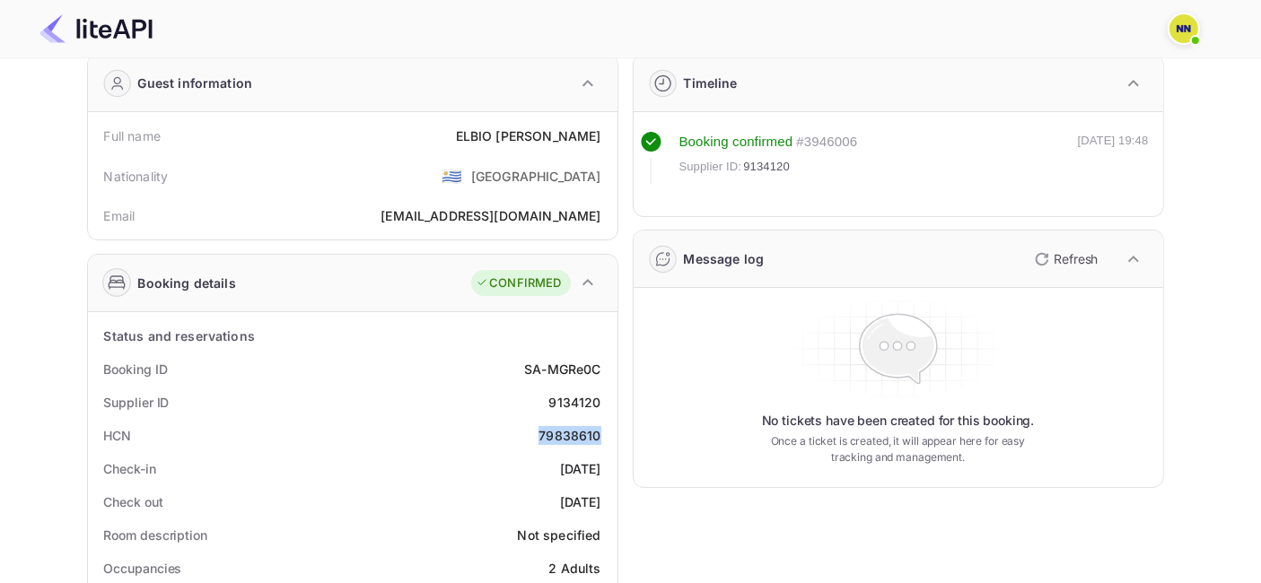
scroll to position [0, 0]
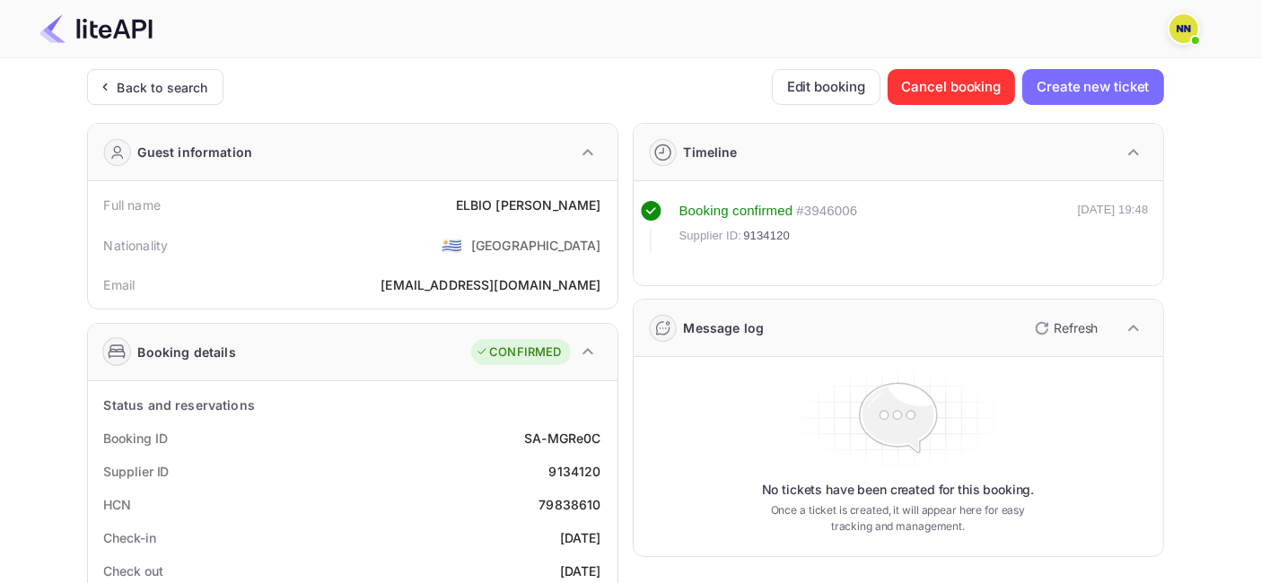
click at [151, 78] on div "Back to search" at bounding box center [163, 87] width 91 height 19
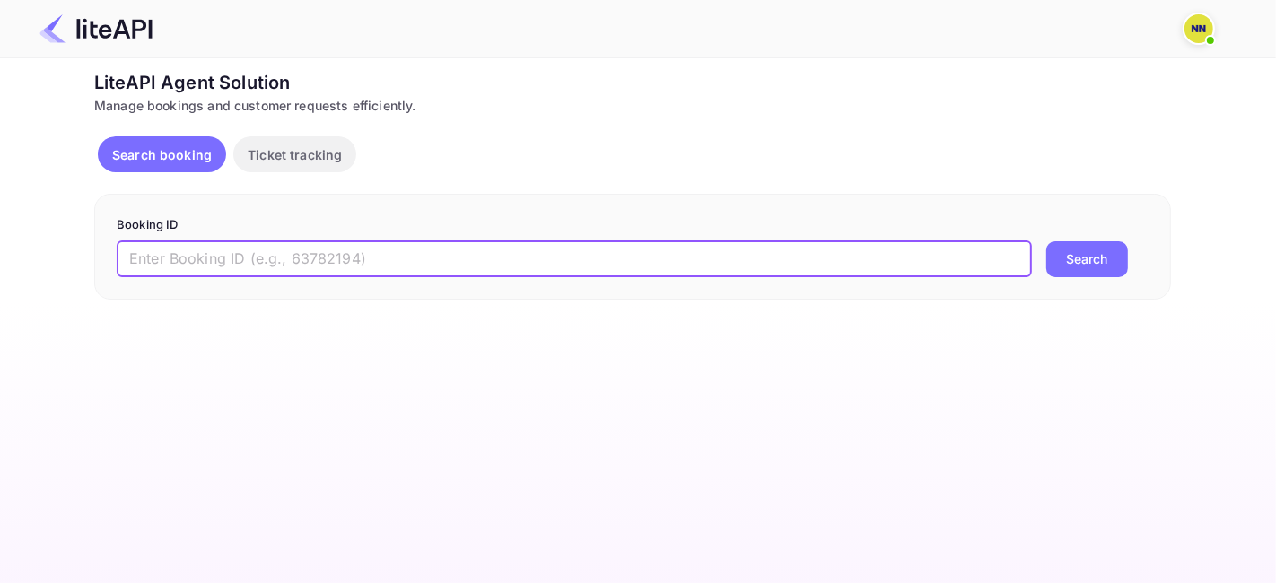
click at [228, 258] on input "text" at bounding box center [574, 259] width 915 height 36
paste input "8791464"
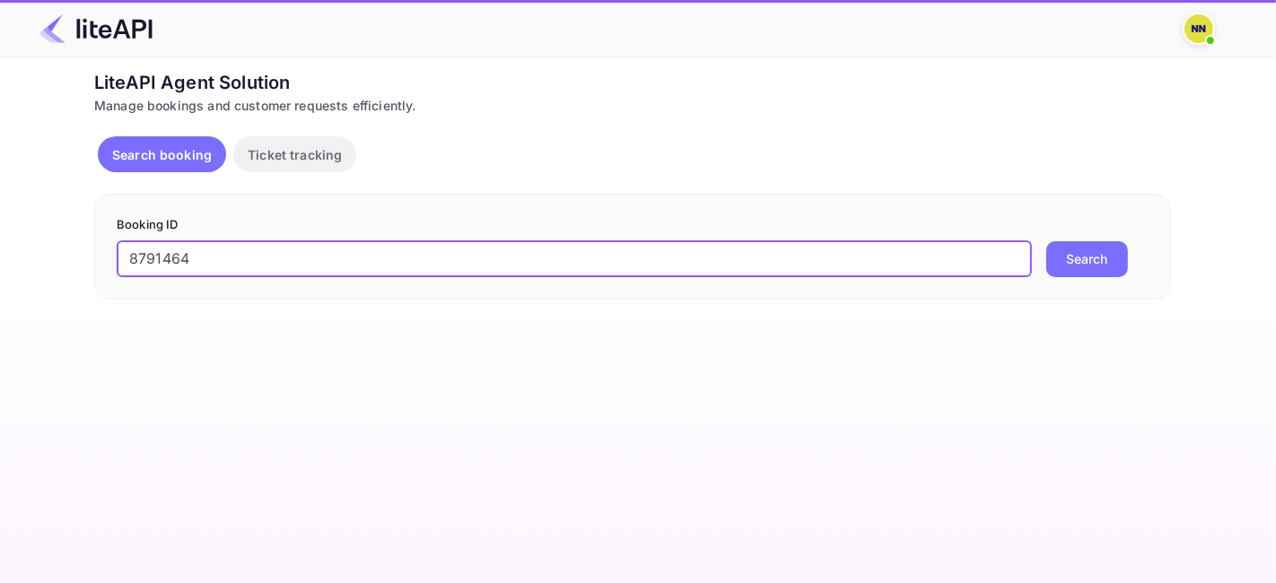
type input "8791464"
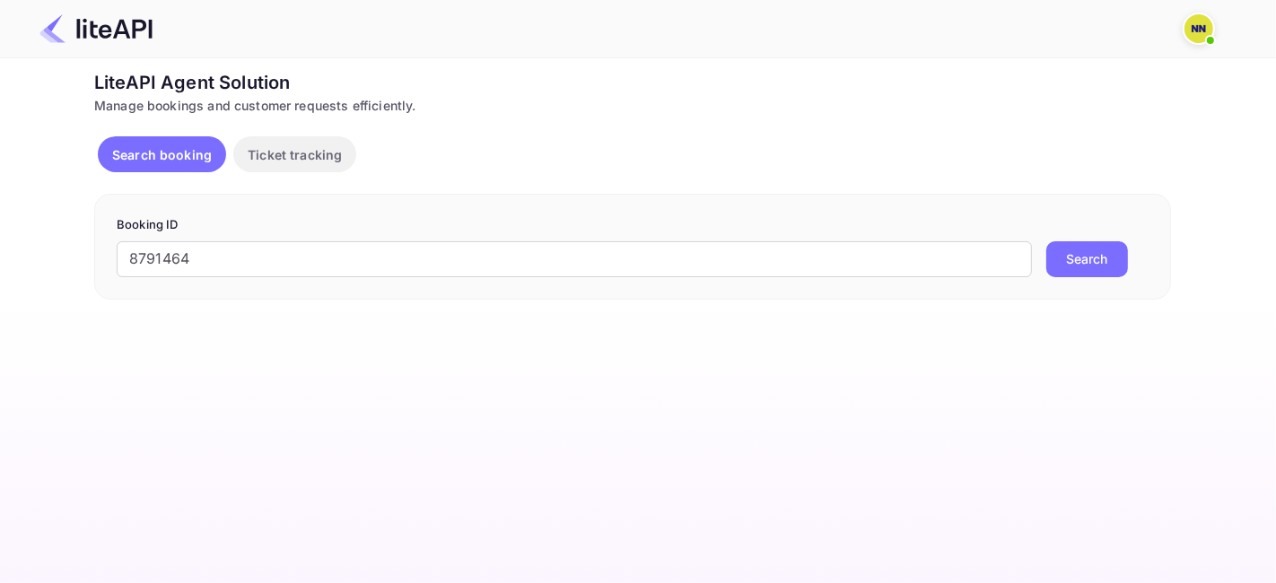
click at [1083, 258] on button "Search" at bounding box center [1087, 259] width 82 height 36
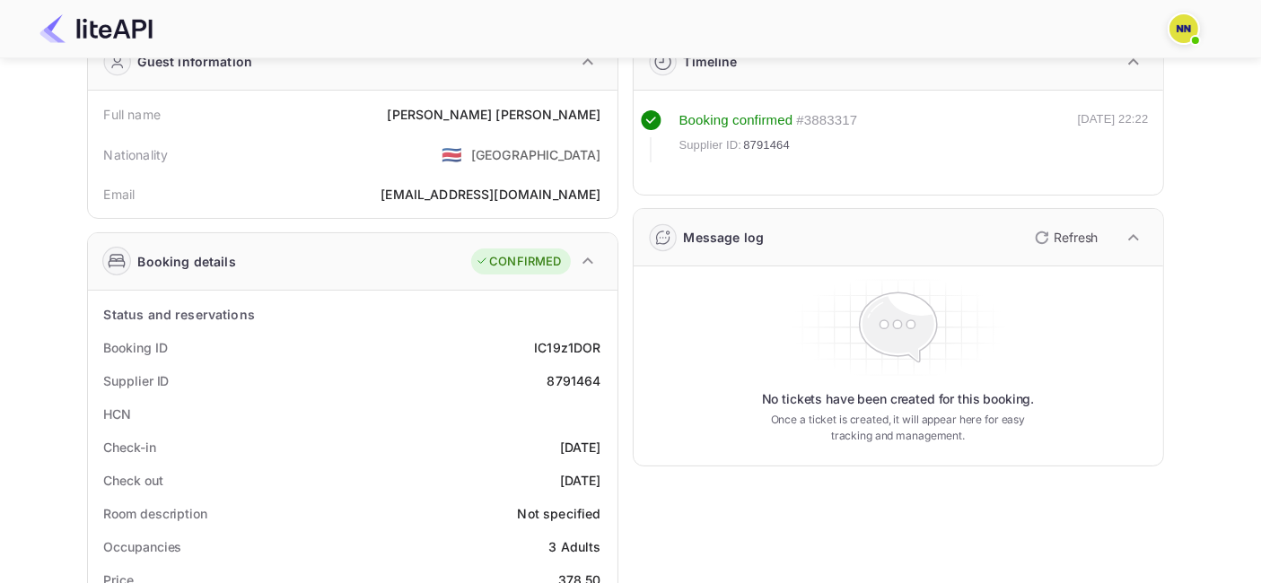
scroll to position [199, 0]
